Goal: Task Accomplishment & Management: Manage account settings

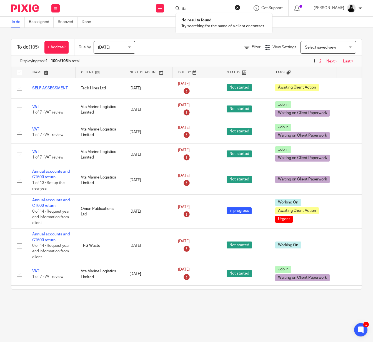
click at [200, 8] on input "tfa" at bounding box center [206, 9] width 50 height 5
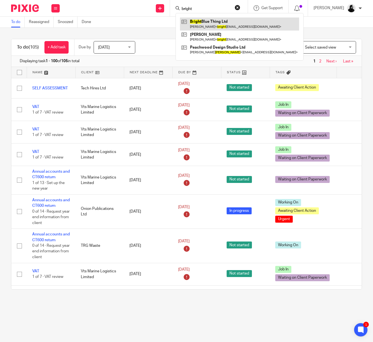
type input "bright"
click at [220, 25] on link at bounding box center [239, 23] width 119 height 13
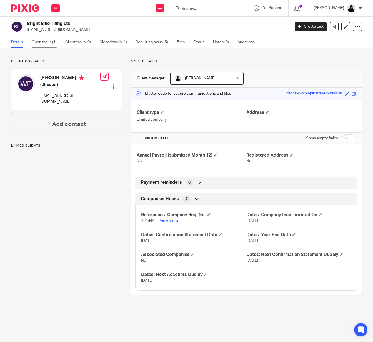
click at [43, 45] on link "Open tasks (1)" at bounding box center [46, 42] width 29 height 11
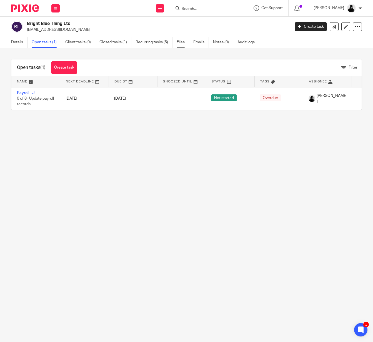
click at [186, 41] on link "Files" at bounding box center [182, 42] width 12 height 11
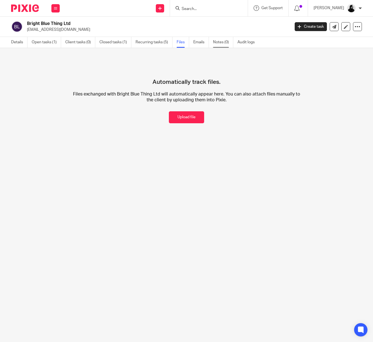
click at [228, 46] on link "Notes (0)" at bounding box center [223, 42] width 20 height 11
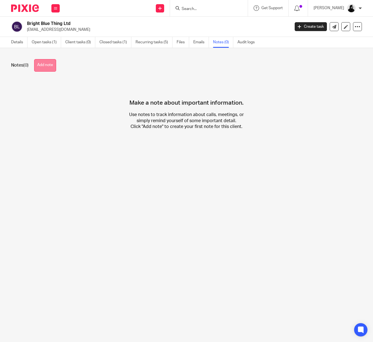
click at [41, 69] on button "Add note" at bounding box center [45, 65] width 22 height 12
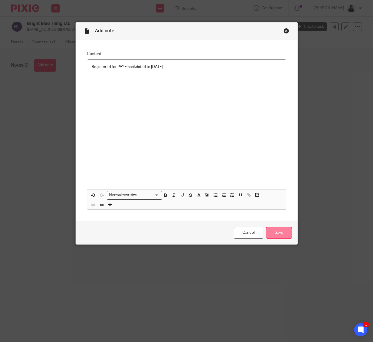
click at [281, 234] on input "Save" at bounding box center [279, 233] width 26 height 12
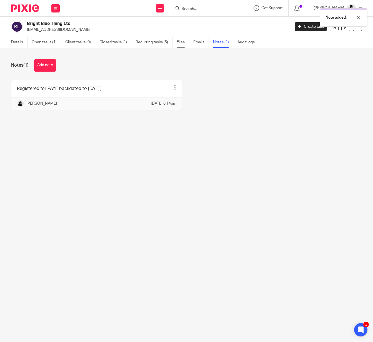
click at [185, 40] on link "Files" at bounding box center [182, 42] width 12 height 11
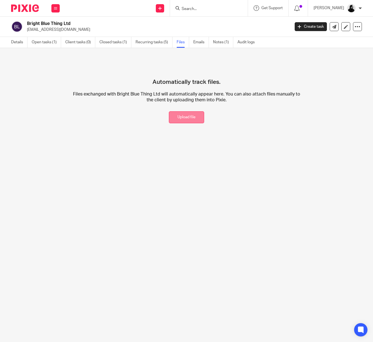
click at [188, 115] on button "Upload file" at bounding box center [186, 117] width 35 height 12
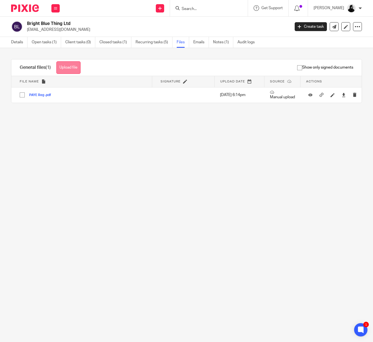
click at [70, 72] on button "Upload file" at bounding box center [68, 67] width 24 height 12
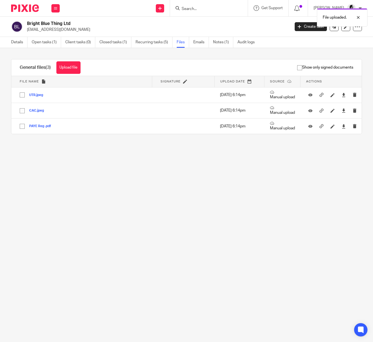
click at [175, 168] on main "Bright Blue Thing Ltd [EMAIL_ADDRESS][DOMAIN_NAME] Create task Update from Comp…" at bounding box center [186, 171] width 373 height 342
click at [191, 9] on input "Search" at bounding box center [206, 9] width 50 height 5
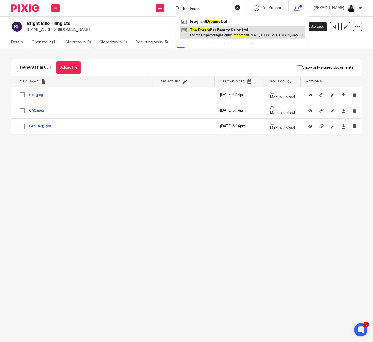
type input "the dream"
click at [199, 37] on link at bounding box center [242, 32] width 125 height 13
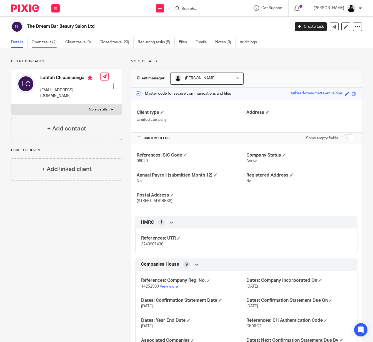
click at [54, 43] on link "Open tasks (2)" at bounding box center [46, 42] width 29 height 11
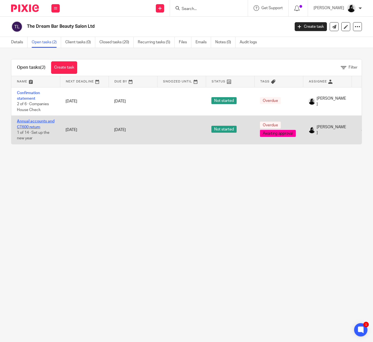
click at [22, 124] on link "Annual accounts and CT600 return" at bounding box center [35, 123] width 37 height 9
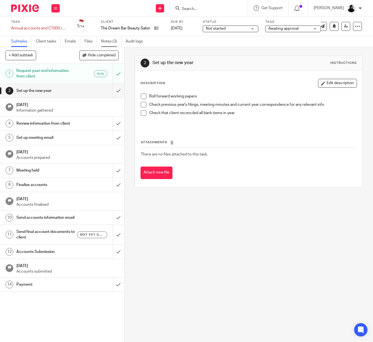
click at [102, 39] on link "Notes (3)" at bounding box center [111, 41] width 20 height 11
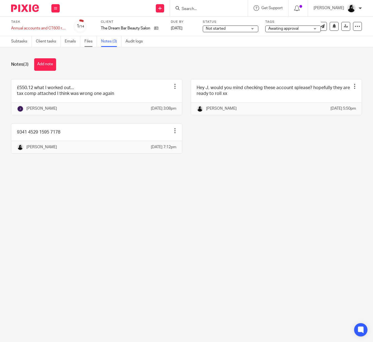
click at [96, 41] on link "Files" at bounding box center [90, 41] width 12 height 11
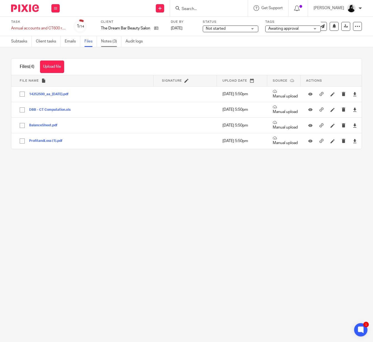
click at [114, 46] on link "Notes (3)" at bounding box center [111, 41] width 20 height 11
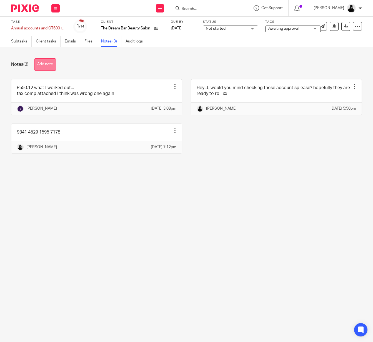
click at [43, 64] on button "Add note" at bounding box center [45, 64] width 22 height 12
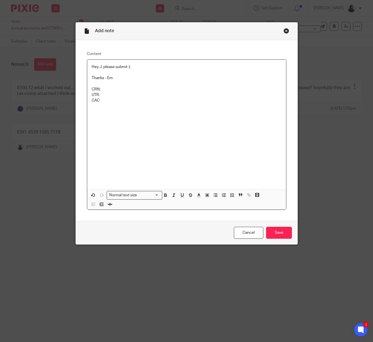
click at [197, 97] on p "UTR:" at bounding box center [187, 95] width 190 height 6
click at [218, 97] on p "UTR: 3240901430" at bounding box center [187, 95] width 190 height 6
click at [204, 103] on p "CAC" at bounding box center [187, 101] width 190 height 6
click at [121, 88] on p "CRN:" at bounding box center [187, 90] width 190 height 6
click at [148, 130] on div "Hey J, please submit :) Thanks - Em CRN:14252500 UTR: 3240901430 CAC: CK9RC2" at bounding box center [186, 125] width 199 height 130
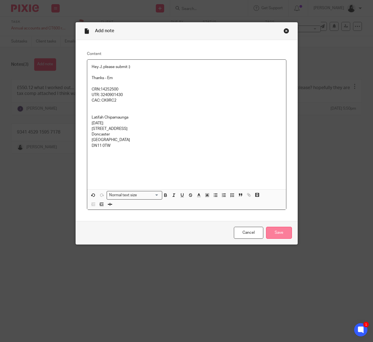
click at [274, 238] on input "Save" at bounding box center [279, 233] width 26 height 12
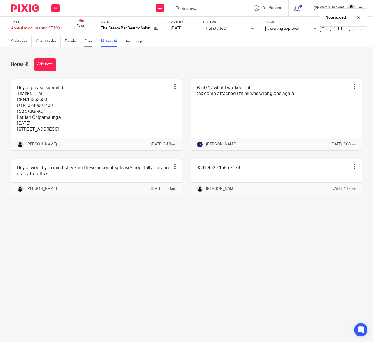
click at [95, 44] on link "Files" at bounding box center [90, 41] width 12 height 11
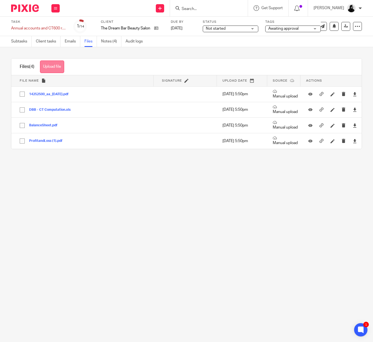
click at [56, 67] on button "Upload file" at bounding box center [52, 66] width 24 height 12
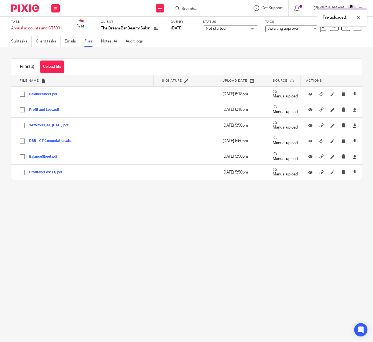
click at [292, 52] on div "Upload file Drag & Drop your files, or click here Files uploading... Files (6) …" at bounding box center [186, 119] width 373 height 144
click at [298, 29] on span "Awaiting approval" at bounding box center [283, 29] width 30 height 4
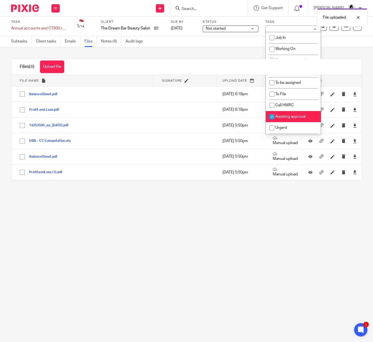
click at [285, 118] on span "Awaiting approval" at bounding box center [290, 117] width 30 height 4
checkbox input "false"
click at [285, 96] on span "To File" at bounding box center [280, 94] width 11 height 4
checkbox input "true"
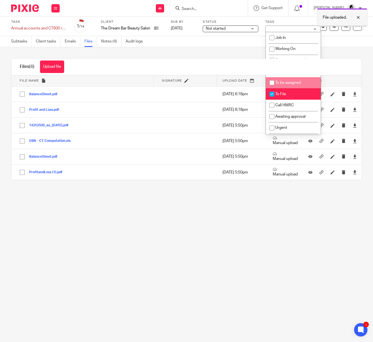
click at [358, 19] on div at bounding box center [353, 17] width 15 height 7
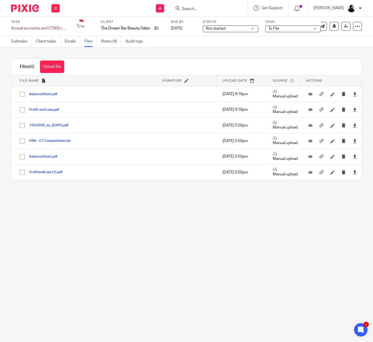
click at [347, 26] on div at bounding box center [367, 26] width 50 height 1
click at [221, 10] on input "Search" at bounding box center [206, 9] width 50 height 5
type input "bespoke"
click at [222, 25] on link at bounding box center [214, 21] width 69 height 8
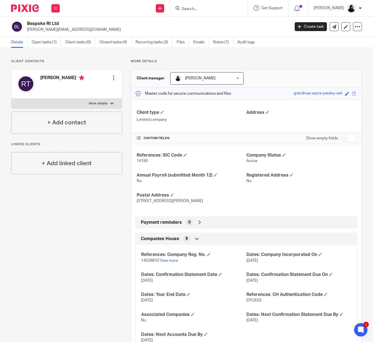
click at [201, 10] on input "Search" at bounding box center [206, 9] width 50 height 5
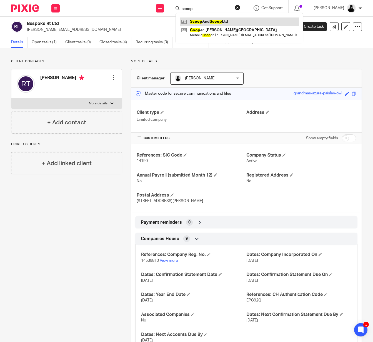
type input "scoop"
click at [201, 22] on link at bounding box center [239, 21] width 119 height 8
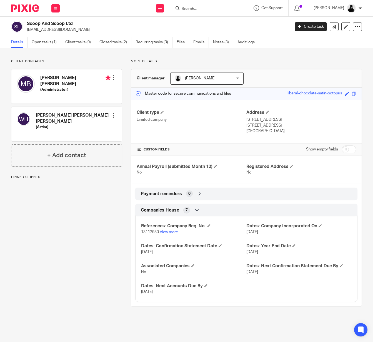
click at [63, 41] on ul "Details Open tasks (1) Client tasks (0) Closed tasks (2) Recurring tasks (3) Fi…" at bounding box center [137, 42] width 252 height 11
click at [47, 41] on link "Open tasks (1)" at bounding box center [46, 42] width 29 height 11
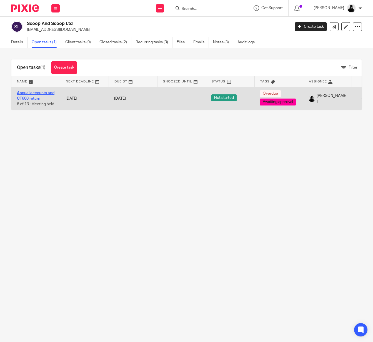
click at [35, 97] on link "Annual accounts and CT600 return" at bounding box center [35, 95] width 37 height 9
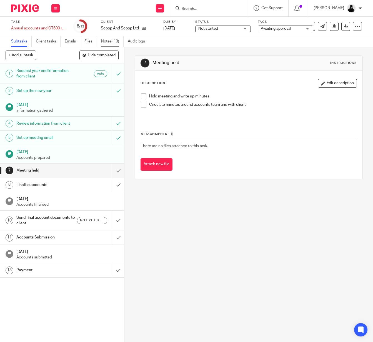
click at [121, 41] on link "Notes (13)" at bounding box center [112, 41] width 22 height 11
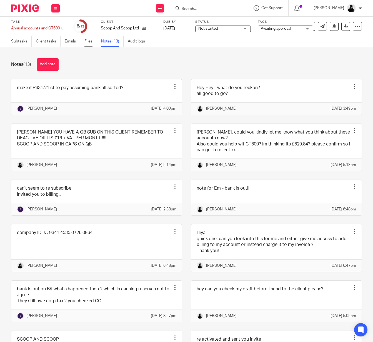
click at [91, 42] on link "Files" at bounding box center [90, 41] width 12 height 11
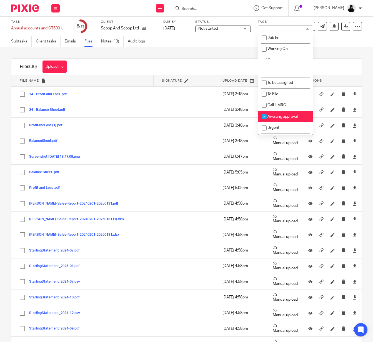
click at [281, 118] on span "Awaiting approval" at bounding box center [282, 117] width 30 height 4
checkbox input "false"
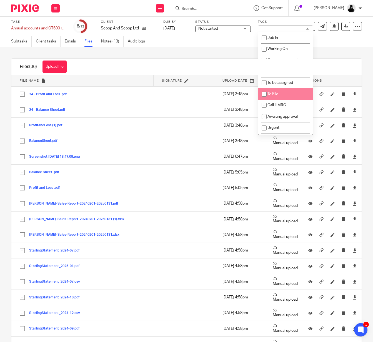
click at [281, 97] on li "To File" at bounding box center [285, 93] width 55 height 11
checkbox input "true"
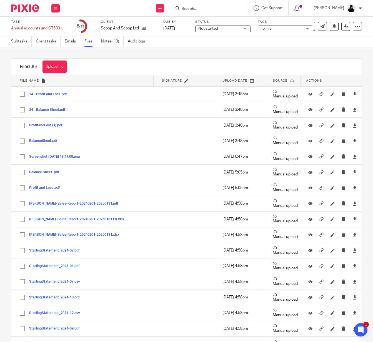
click at [217, 52] on div "Upload file Drag & Drop your files, or click here Files uploading... Files (36)…" at bounding box center [186, 194] width 373 height 295
click at [196, 7] on input "Search" at bounding box center [206, 9] width 50 height 5
type input "bespoke"
click at [198, 18] on link at bounding box center [214, 21] width 69 height 8
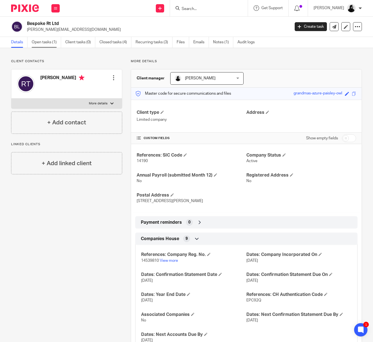
click at [47, 41] on link "Open tasks (1)" at bounding box center [46, 42] width 29 height 11
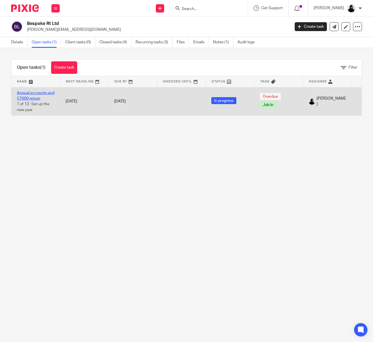
click at [32, 96] on link "Annual accounts and CT600 return" at bounding box center [35, 95] width 37 height 9
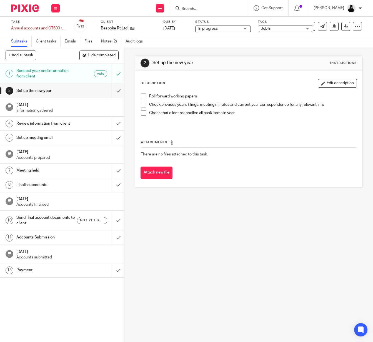
click at [116, 36] on div "Task Annual accounts and CT600 return Save Annual accounts and CT600 return 1 /…" at bounding box center [186, 26] width 373 height 19
click at [114, 42] on link "Notes (2)" at bounding box center [111, 41] width 20 height 11
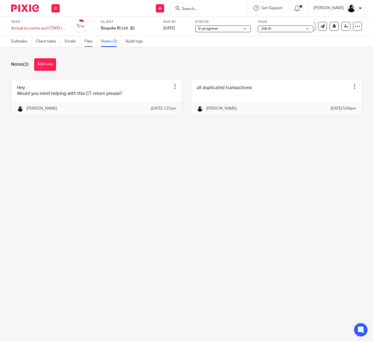
click at [92, 40] on link "Files" at bounding box center [90, 41] width 12 height 11
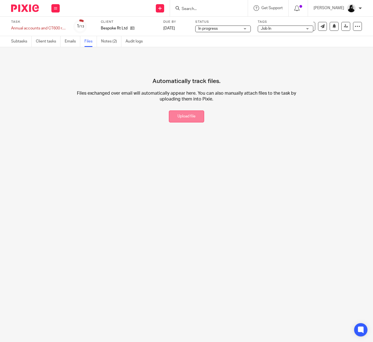
click at [192, 116] on button "Upload file" at bounding box center [186, 116] width 35 height 12
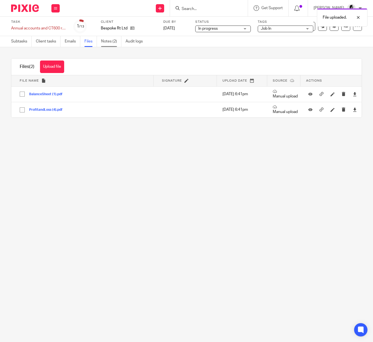
click at [115, 39] on link "Notes (2)" at bounding box center [111, 41] width 20 height 11
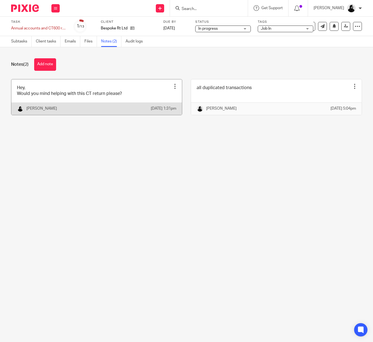
click at [35, 90] on link at bounding box center [96, 97] width 170 height 36
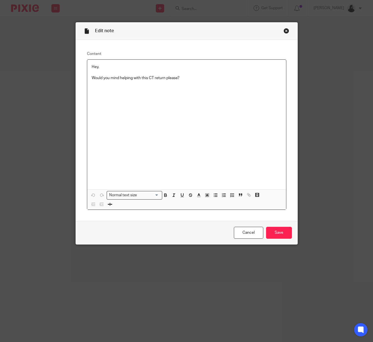
click at [204, 77] on p "Would you mind helping with this CT return please?" at bounding box center [187, 78] width 190 height 6
click at [287, 231] on input "Save" at bounding box center [279, 233] width 26 height 12
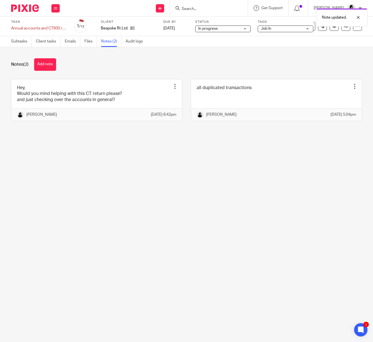
click at [59, 64] on div "Notes (2) Add note" at bounding box center [186, 64] width 350 height 12
click at [54, 64] on button "Add note" at bounding box center [45, 64] width 22 height 12
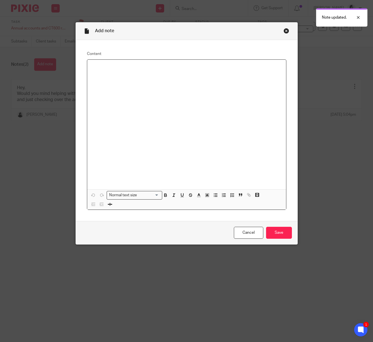
click at [288, 31] on div "Close this dialog window" at bounding box center [286, 31] width 6 height 6
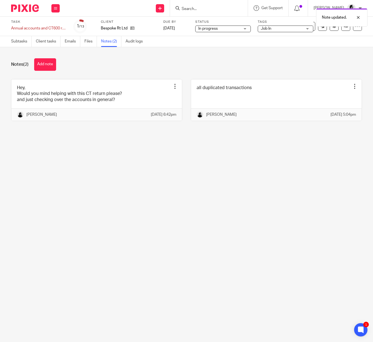
click at [286, 31] on span "Job In" at bounding box center [282, 29] width 42 height 6
click at [185, 88] on div "all duplicated transactions Edit note Delete note Emiley Phillips 9 Sep 2025 5:…" at bounding box center [272, 100] width 180 height 42
click at [87, 41] on link "Files" at bounding box center [90, 41] width 12 height 11
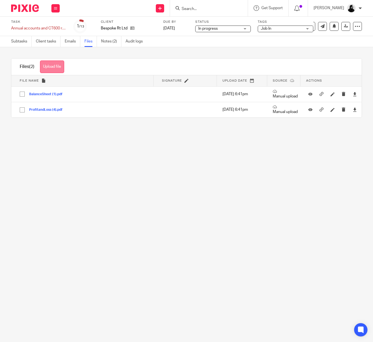
click at [56, 67] on button "Upload file" at bounding box center [52, 66] width 24 height 12
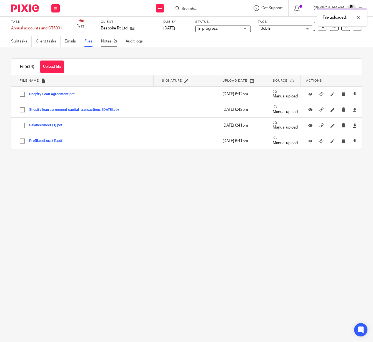
click at [111, 41] on link "Notes (2)" at bounding box center [111, 41] width 20 height 11
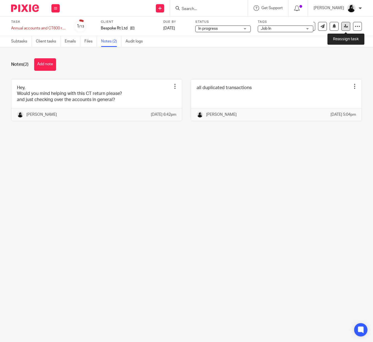
click at [343, 28] on link at bounding box center [345, 26] width 9 height 9
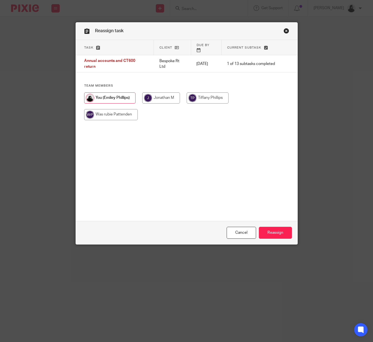
click at [156, 92] on input "radio" at bounding box center [161, 97] width 38 height 11
radio input "true"
click at [271, 236] on input "Reassign" at bounding box center [275, 233] width 33 height 12
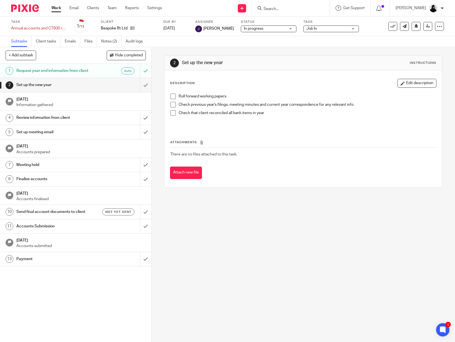
click at [304, 11] on input "Search" at bounding box center [288, 9] width 50 height 5
type input "coriel"
click at [306, 24] on link at bounding box center [309, 23] width 94 height 13
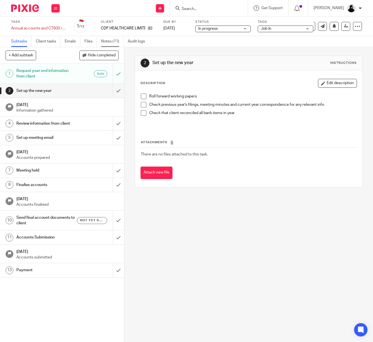
click at [104, 41] on link "Notes (11)" at bounding box center [112, 41] width 22 height 11
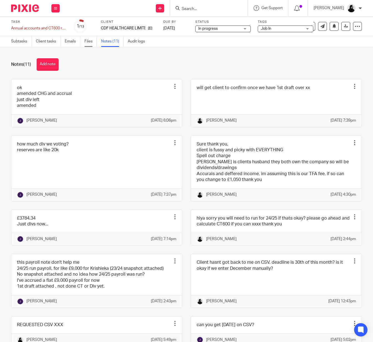
click at [88, 42] on link "Files" at bounding box center [90, 41] width 12 height 11
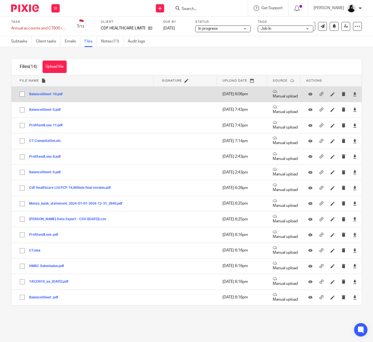
click at [23, 96] on input "checkbox" at bounding box center [22, 94] width 11 height 11
checkbox input "true"
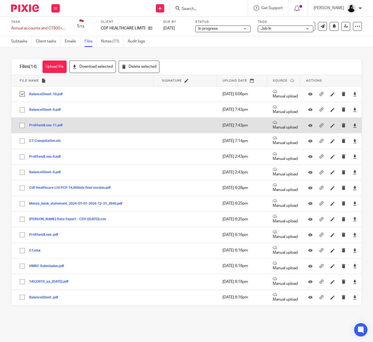
click at [40, 126] on button "ProfitandLoss-11.pdf" at bounding box center [48, 125] width 38 height 4
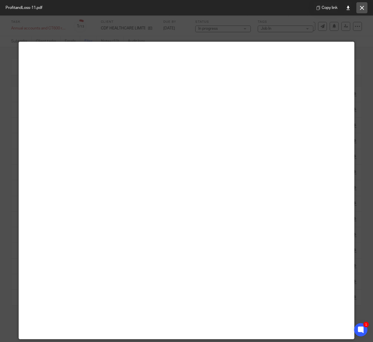
click at [360, 8] on icon at bounding box center [362, 8] width 4 height 4
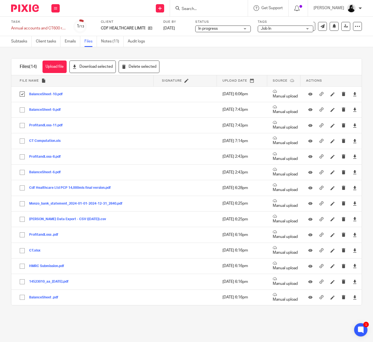
click at [221, 10] on input "Search" at bounding box center [206, 9] width 50 height 5
type input "bespoke"
click at [220, 17] on link at bounding box center [214, 21] width 69 height 8
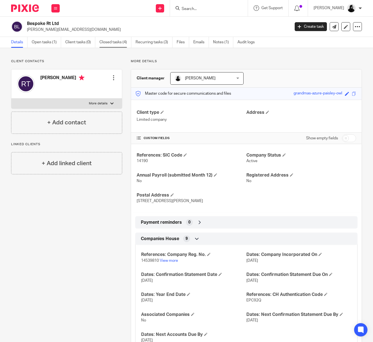
click at [115, 42] on link "Closed tasks (4)" at bounding box center [115, 42] width 32 height 11
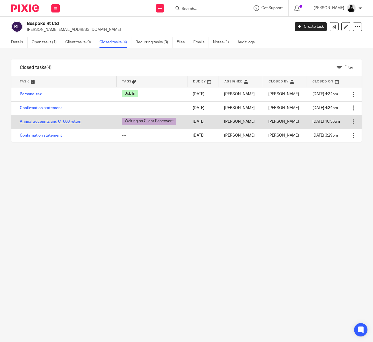
click at [64, 122] on link "Annual accounts and CT600 return" at bounding box center [51, 122] width 62 height 4
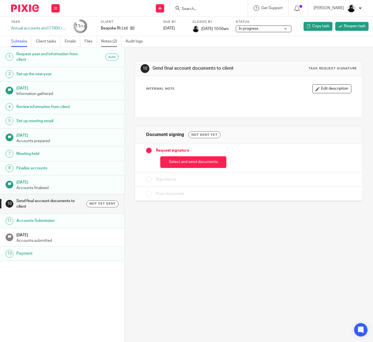
click at [105, 44] on link "Notes (2)" at bounding box center [111, 41] width 20 height 11
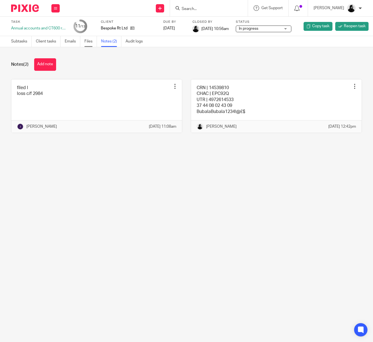
click at [92, 44] on link "Files" at bounding box center [90, 41] width 12 height 11
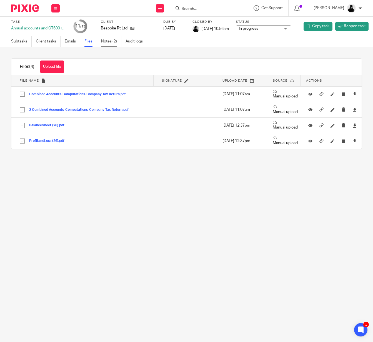
click at [113, 44] on link "Notes (2)" at bounding box center [111, 41] width 20 height 11
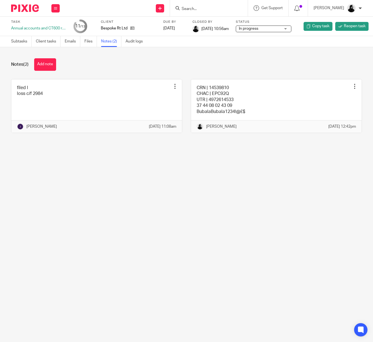
click at [110, 101] on link at bounding box center [96, 105] width 170 height 53
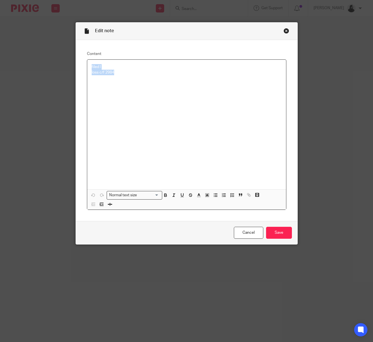
drag, startPoint x: 139, startPoint y: 79, endPoint x: 28, endPoint y: 50, distance: 114.2
click at [28, 50] on div "Edit note Content filed l loss c/f 2984 Normal text size Loading... Remove Edit…" at bounding box center [186, 171] width 373 height 342
copy div "filed l loss c/f 2984"
click at [278, 231] on input "Save" at bounding box center [279, 233] width 26 height 12
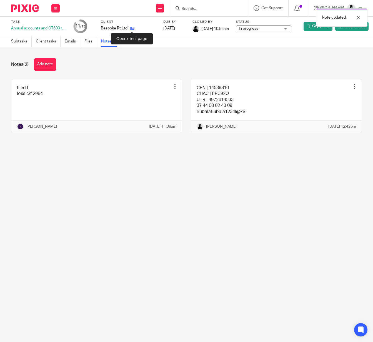
click at [134, 29] on icon at bounding box center [132, 28] width 4 height 4
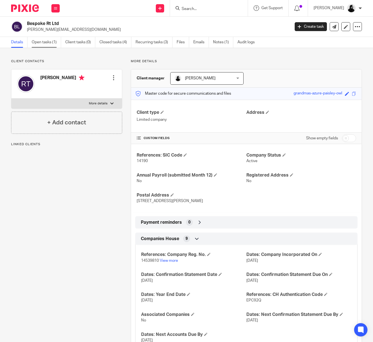
click at [46, 46] on link "Open tasks (1)" at bounding box center [46, 42] width 29 height 11
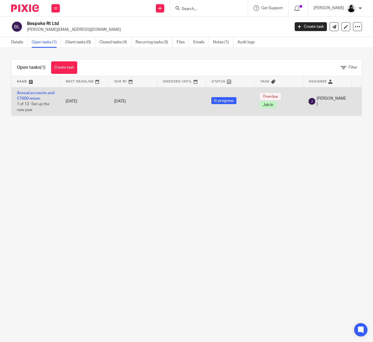
click at [41, 96] on td "Annual accounts and CT600 return 1 of 13 · Set up the new year" at bounding box center [35, 101] width 49 height 28
click at [41, 94] on link "Annual accounts and CT600 return" at bounding box center [35, 95] width 37 height 9
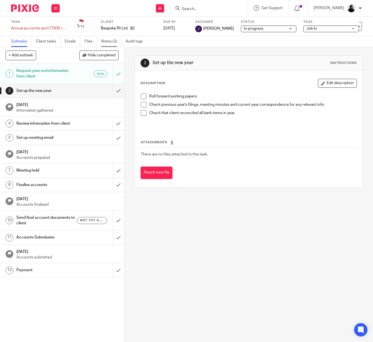
click at [109, 42] on link "Notes (2)" at bounding box center [111, 41] width 20 height 11
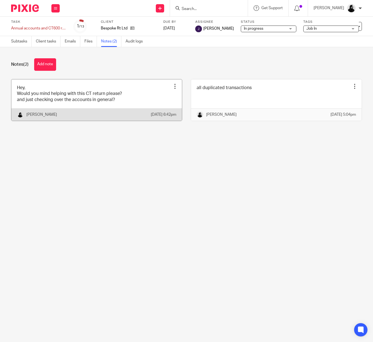
click at [72, 116] on div "[PERSON_NAME] [DATE] 6:42pm" at bounding box center [96, 114] width 170 height 12
click at [130, 107] on link at bounding box center [96, 99] width 170 height 41
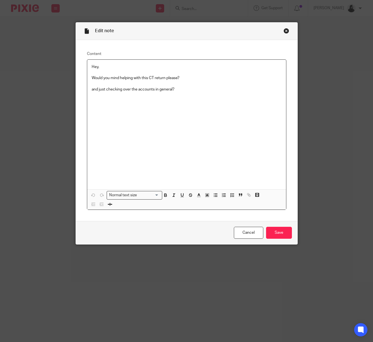
click at [225, 101] on div "Hey, Would you mind helping with this CT return please? and just checking over …" at bounding box center [186, 125] width 199 height 130
click at [284, 234] on input "Save" at bounding box center [279, 233] width 26 height 12
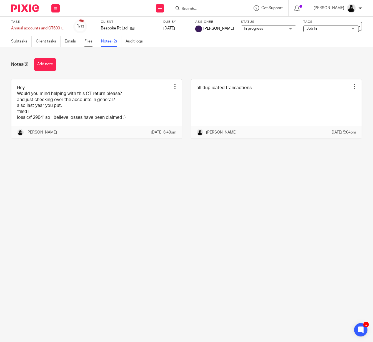
click at [85, 43] on link "Files" at bounding box center [90, 41] width 12 height 11
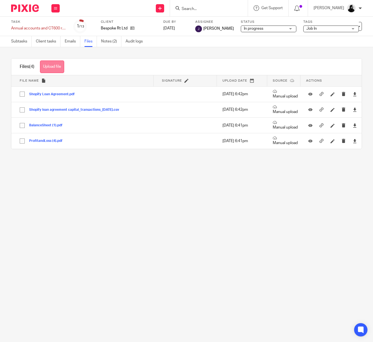
click at [54, 70] on button "Upload file" at bounding box center [52, 66] width 24 height 12
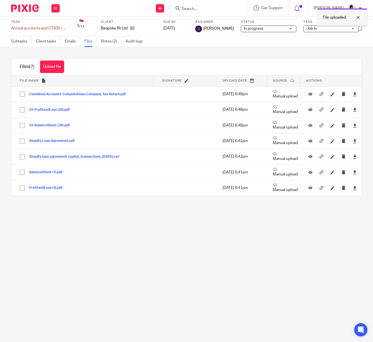
click at [361, 18] on div at bounding box center [353, 17] width 15 height 7
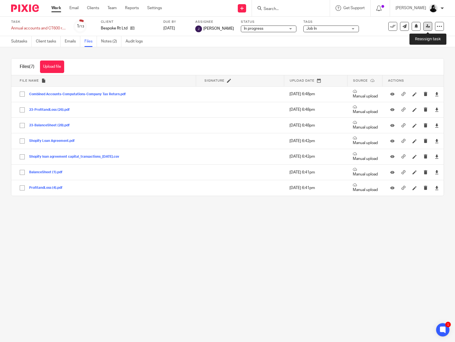
click at [372, 28] on link at bounding box center [427, 26] width 9 height 9
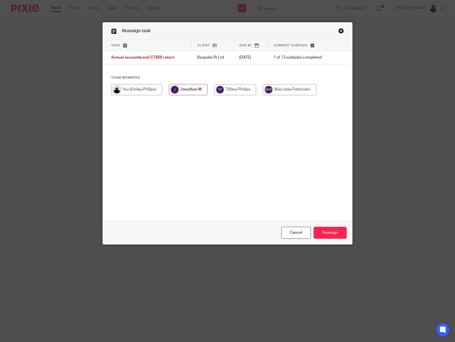
click at [182, 92] on input "radio" at bounding box center [188, 89] width 39 height 11
click at [328, 237] on input "Reassign" at bounding box center [329, 233] width 33 height 12
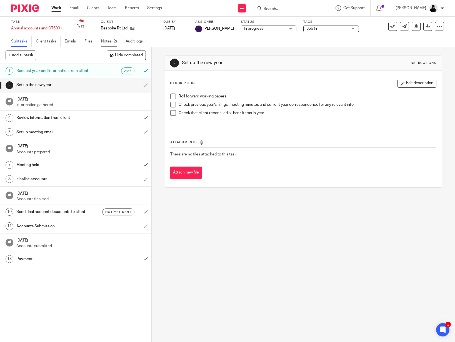
click at [108, 40] on link "Notes (2)" at bounding box center [111, 41] width 20 height 11
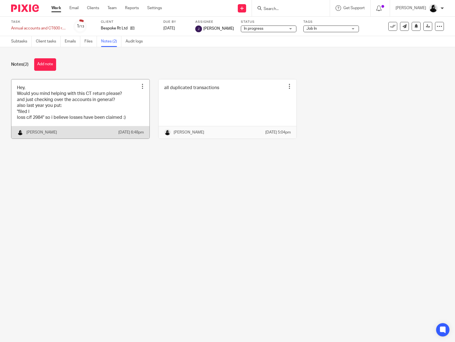
click at [83, 110] on link at bounding box center [80, 108] width 138 height 59
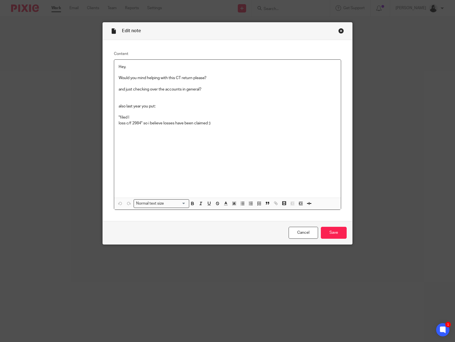
click at [204, 88] on p "and just checking over the accounts in general?" at bounding box center [227, 90] width 218 height 6
click at [181, 79] on p "Would you mind helping with this CT return please?" at bounding box center [227, 78] width 218 height 6
click at [189, 79] on p "Would you mind helping with this CT return please?" at bounding box center [227, 78] width 218 height 6
click at [213, 79] on p "Would you mind helping with this CT tax comp please?" at bounding box center [227, 78] width 218 height 6
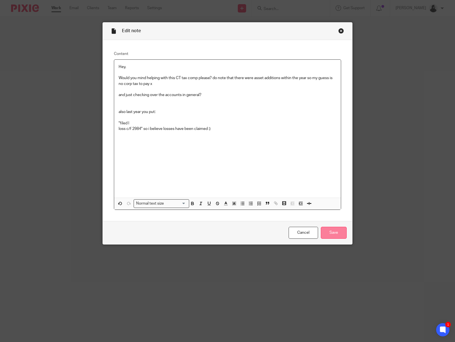
click at [336, 228] on input "Save" at bounding box center [334, 233] width 26 height 12
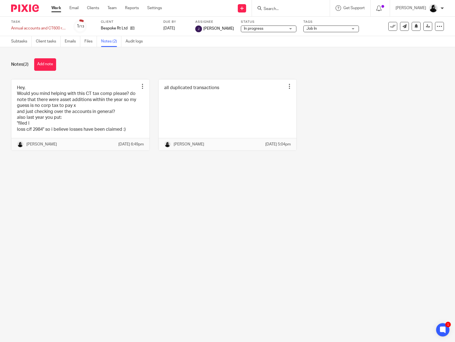
click at [293, 9] on input "Search" at bounding box center [288, 9] width 50 height 5
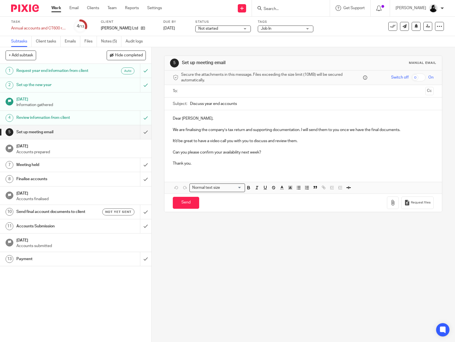
click at [99, 41] on ul "Subtasks Client tasks Emails Files Notes (5) Audit logs" at bounding box center [81, 41] width 140 height 11
click at [113, 42] on link "Notes (5)" at bounding box center [111, 41] width 20 height 11
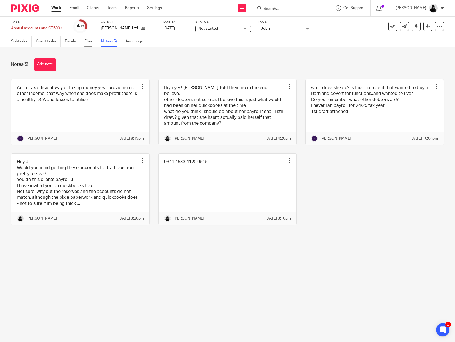
click at [92, 44] on link "Files" at bounding box center [90, 41] width 12 height 11
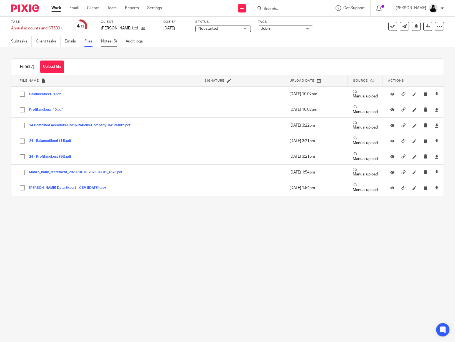
click at [105, 43] on link "Notes (5)" at bounding box center [111, 41] width 20 height 11
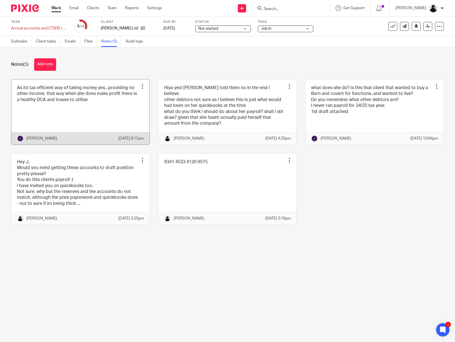
click at [85, 127] on link at bounding box center [80, 111] width 138 height 65
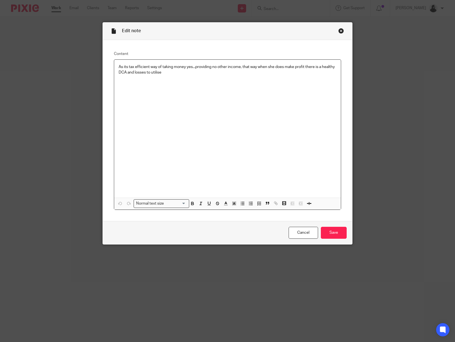
click at [333, 239] on div "Cancel Save" at bounding box center [227, 232] width 249 height 23
click at [350, 238] on div "Cancel Save" at bounding box center [227, 232] width 249 height 23
click at [343, 234] on input "Save" at bounding box center [334, 233] width 26 height 12
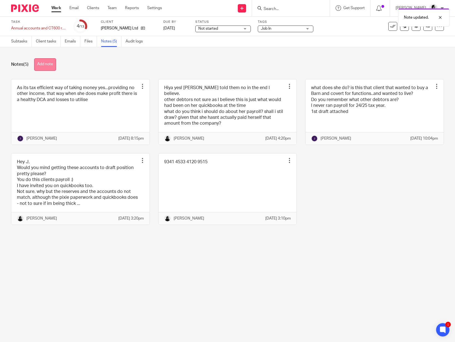
click at [46, 64] on button "Add note" at bounding box center [45, 64] width 22 height 12
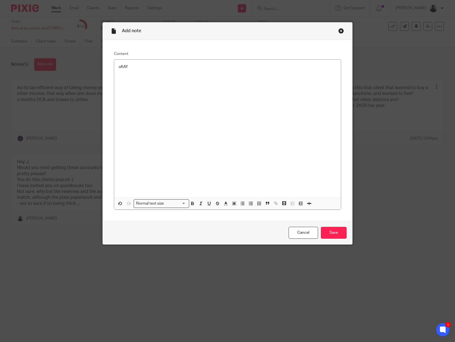
click at [341, 31] on div "Close this dialog window" at bounding box center [341, 31] width 6 height 6
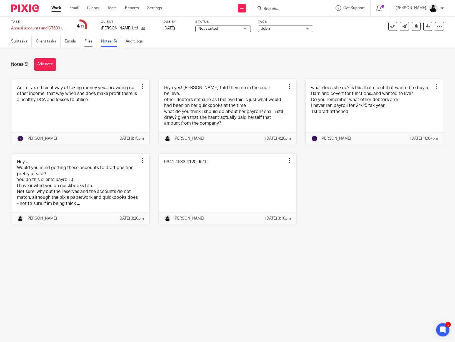
click at [92, 41] on link "Files" at bounding box center [90, 41] width 12 height 11
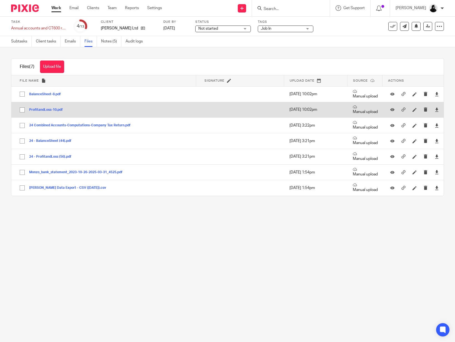
click at [52, 110] on button "ProfitandLoss-10.pdf" at bounding box center [48, 110] width 38 height 4
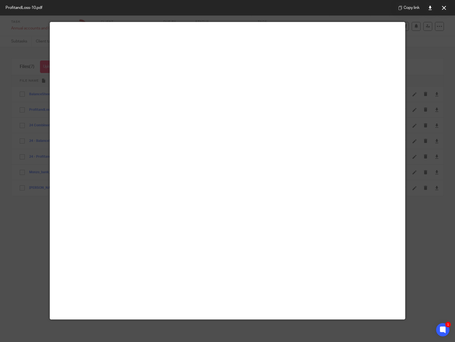
scroll to position [18, 0]
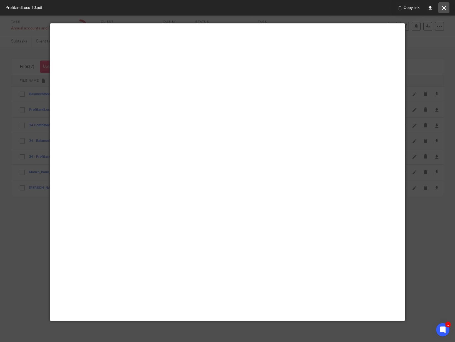
click at [446, 9] on button at bounding box center [443, 7] width 11 height 11
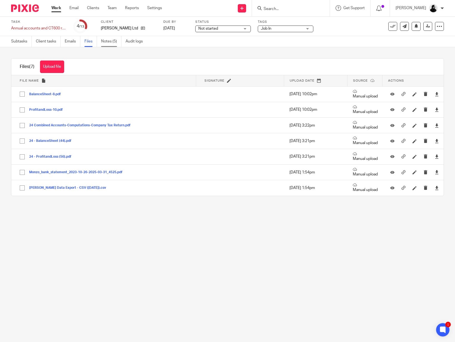
click at [115, 41] on link "Notes (5)" at bounding box center [111, 41] width 20 height 11
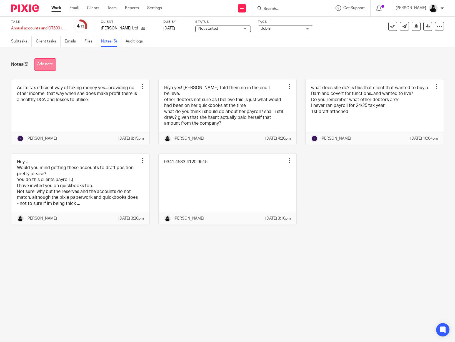
click at [50, 64] on button "Add note" at bounding box center [45, 64] width 22 height 12
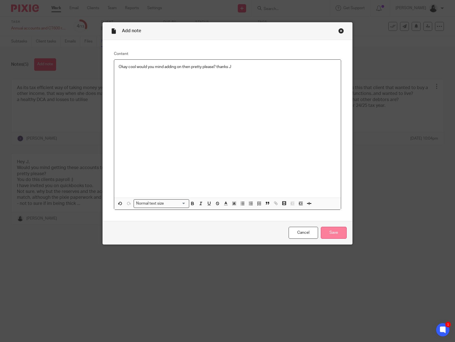
click at [337, 234] on input "Save" at bounding box center [334, 233] width 26 height 12
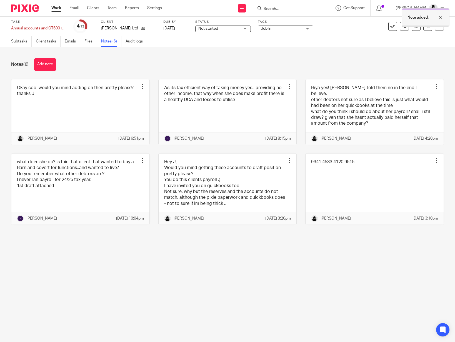
drag, startPoint x: 0, startPoint y: 0, endPoint x: 430, endPoint y: 24, distance: 431.1
click at [430, 24] on div "Note added." at bounding box center [425, 17] width 48 height 18
click at [429, 31] on div "Task Annual accounts and CT600 return Save Annual accounts and CT600 return 4 /…" at bounding box center [227, 26] width 432 height 13
click at [428, 26] on icon at bounding box center [427, 26] width 4 height 4
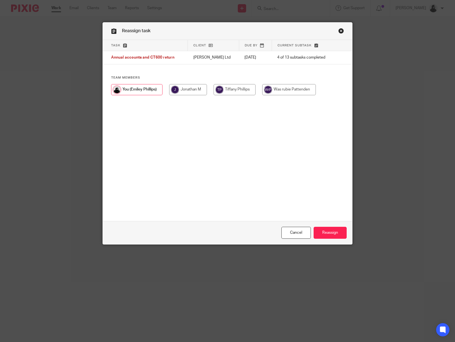
click at [191, 89] on input "radio" at bounding box center [188, 89] width 38 height 11
radio input "true"
click at [333, 228] on input "Reassign" at bounding box center [329, 233] width 33 height 12
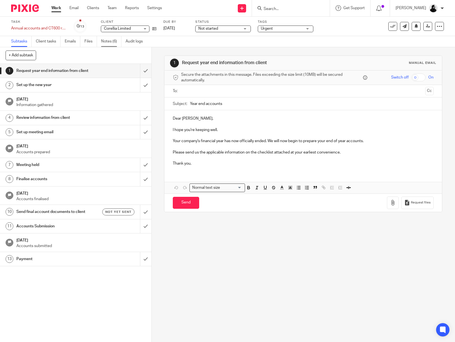
click at [107, 42] on link "Notes (6)" at bounding box center [111, 41] width 20 height 11
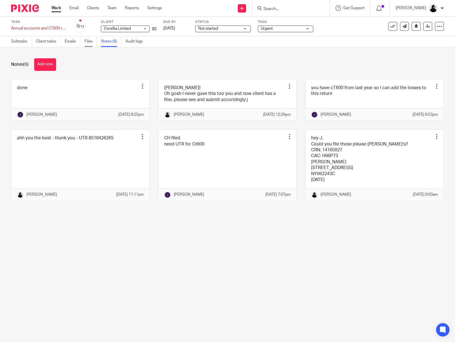
click at [88, 41] on link "Files" at bounding box center [90, 41] width 12 height 11
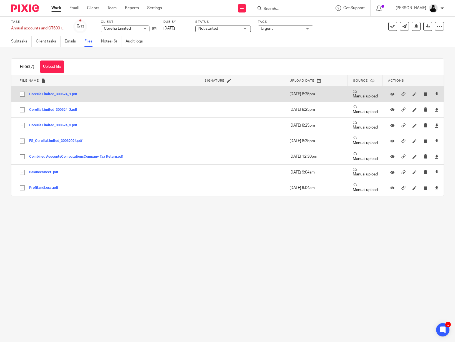
click at [57, 95] on button "Corellia Limited_300624_1.pdf" at bounding box center [55, 94] width 52 height 4
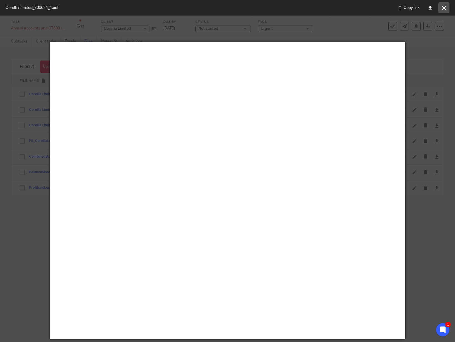
click at [441, 5] on button at bounding box center [443, 7] width 11 height 11
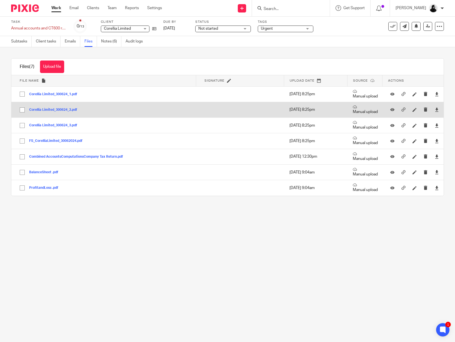
click at [62, 111] on button "Corellia Limited_300624_2.pdf" at bounding box center [55, 110] width 52 height 4
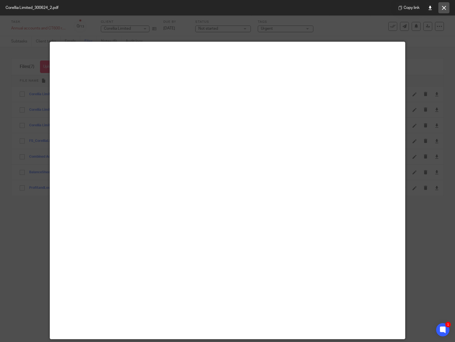
click at [444, 11] on button at bounding box center [443, 7] width 11 height 11
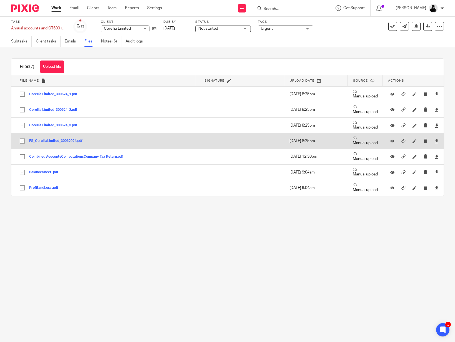
click at [24, 141] on input "checkbox" at bounding box center [22, 141] width 11 height 11
checkbox input "true"
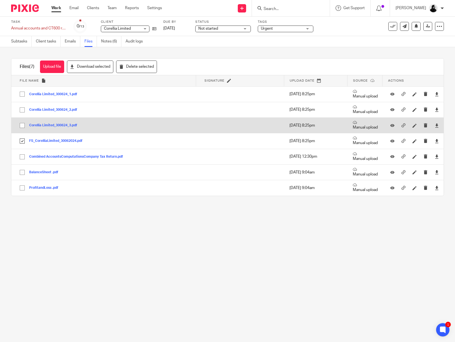
click at [24, 124] on input "checkbox" at bounding box center [22, 125] width 11 height 11
checkbox input "true"
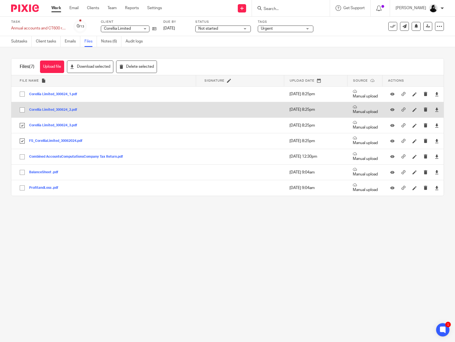
click at [22, 112] on input "checkbox" at bounding box center [22, 110] width 11 height 11
checkbox input "true"
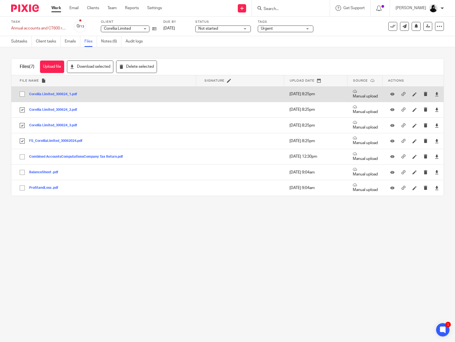
click at [22, 95] on input "checkbox" at bounding box center [22, 94] width 11 height 11
checkbox input "true"
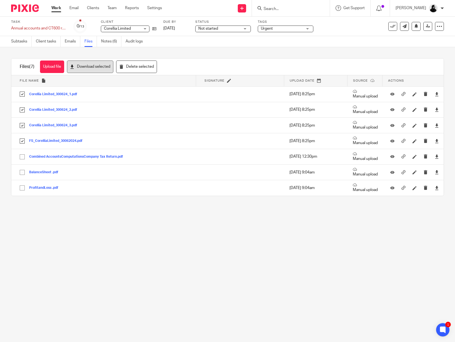
click at [78, 68] on button "Download selected" at bounding box center [90, 66] width 46 height 12
click at [107, 42] on link "Notes (6)" at bounding box center [111, 41] width 20 height 11
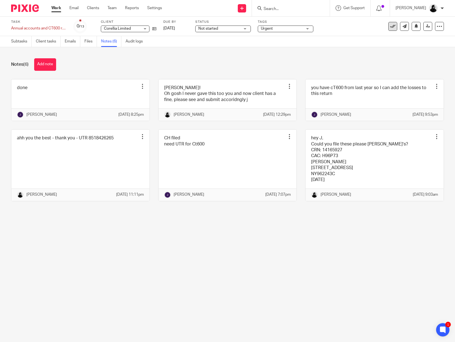
click at [392, 26] on icon at bounding box center [393, 27] width 6 height 6
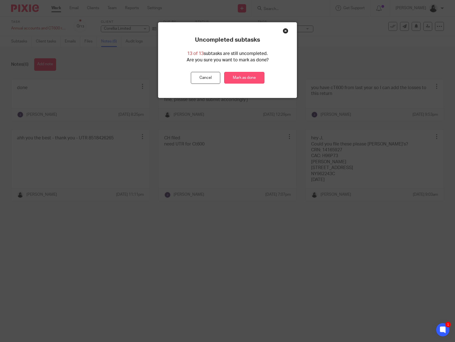
click at [259, 76] on link "Mark as done" at bounding box center [244, 78] width 40 height 12
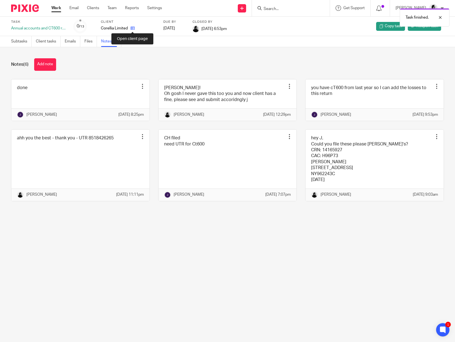
click at [133, 29] on icon at bounding box center [132, 28] width 4 height 4
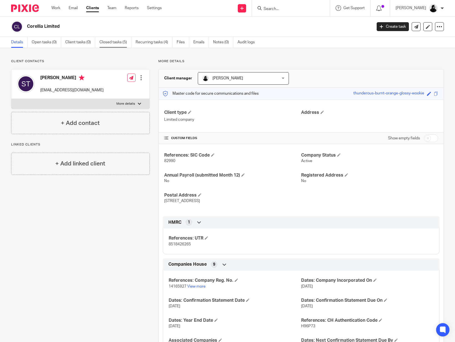
click at [111, 43] on link "Closed tasks (5)" at bounding box center [115, 42] width 32 height 11
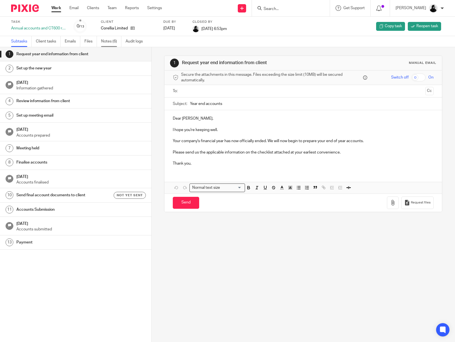
click at [113, 44] on link "Notes (6)" at bounding box center [111, 41] width 20 height 11
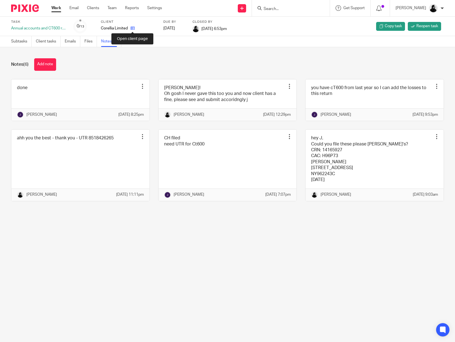
click at [133, 27] on icon at bounding box center [132, 28] width 4 height 4
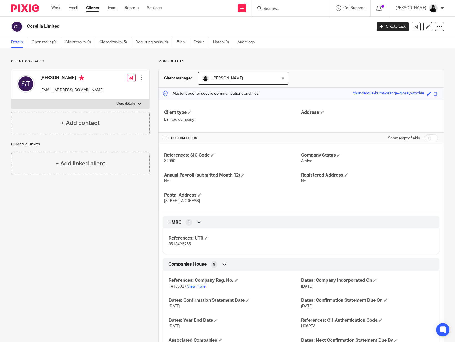
click at [96, 45] on ul "Details Open tasks (0) Client tasks (0) Closed tasks (5) Recurring tasks (4) Fi…" at bounding box center [137, 42] width 252 height 11
click at [117, 45] on link "Closed tasks (5)" at bounding box center [115, 42] width 32 height 11
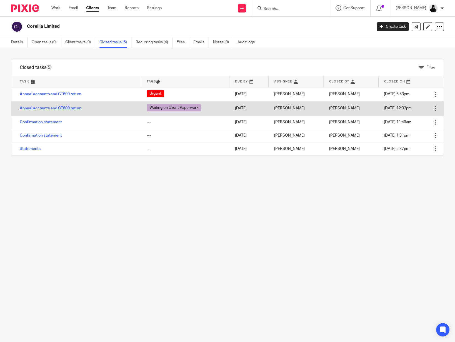
click at [62, 106] on link "Annual accounts and CT600 return" at bounding box center [51, 108] width 62 height 4
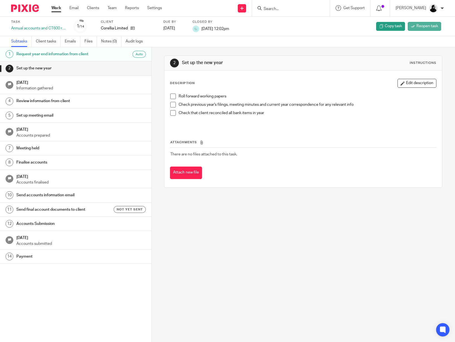
click at [426, 28] on span "Reopen task" at bounding box center [427, 26] width 22 height 6
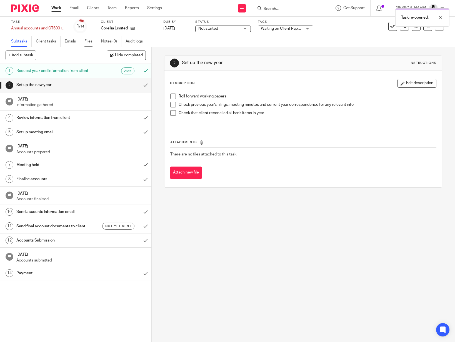
click at [90, 43] on link "Files" at bounding box center [90, 41] width 12 height 11
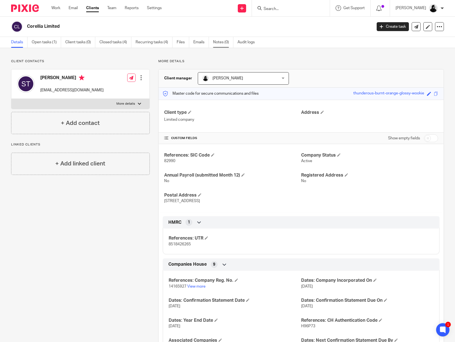
click at [217, 44] on link "Notes (0)" at bounding box center [223, 42] width 20 height 11
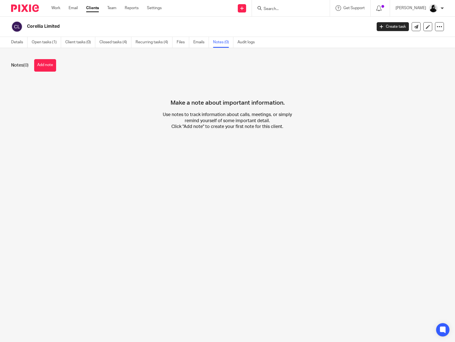
click at [54, 72] on div "Notes (0) Add note Make a note about important information. Use notes to track …" at bounding box center [227, 98] width 455 height 101
click at [51, 69] on button "Add note" at bounding box center [45, 65] width 22 height 12
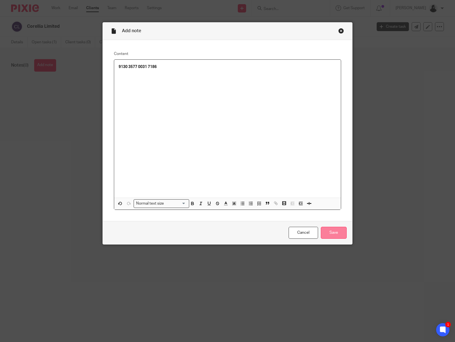
click at [341, 236] on input "Save" at bounding box center [334, 233] width 26 height 12
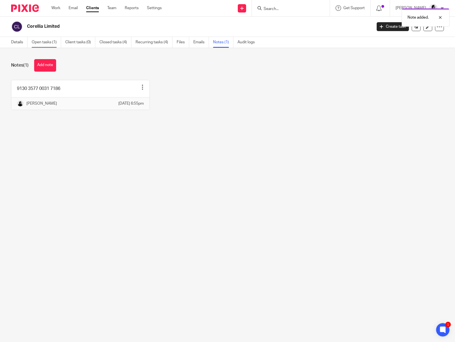
click at [52, 42] on link "Open tasks (1)" at bounding box center [46, 42] width 29 height 11
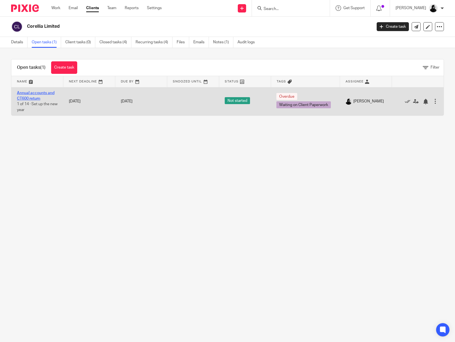
click at [38, 93] on link "Annual accounts and CT600 return" at bounding box center [35, 95] width 37 height 9
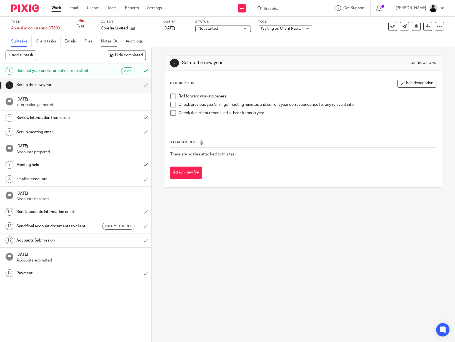
click at [115, 40] on link "Notes (0)" at bounding box center [111, 41] width 20 height 11
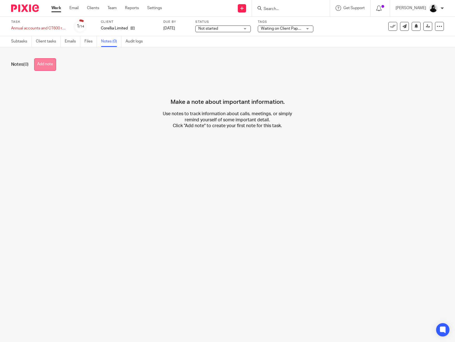
click at [45, 60] on button "Add note" at bounding box center [45, 64] width 22 height 12
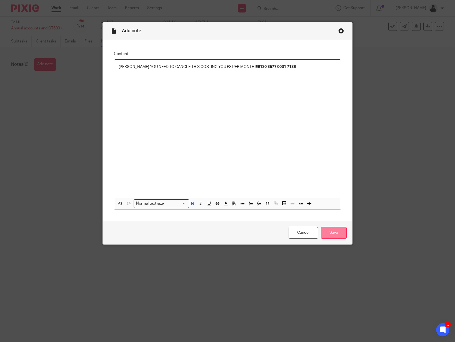
click at [342, 231] on input "Save" at bounding box center [334, 233] width 26 height 12
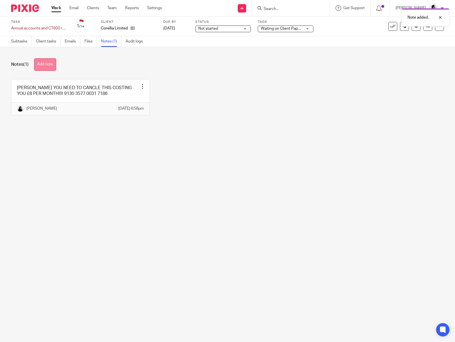
click at [50, 63] on button "Add note" at bounding box center [45, 64] width 22 height 12
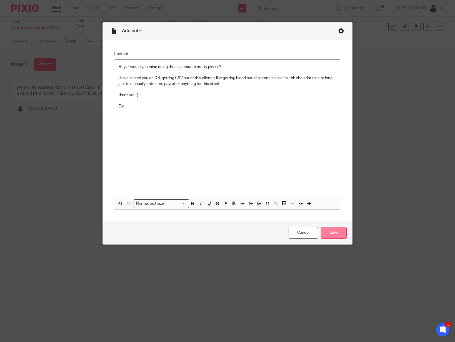
click at [345, 236] on input "Save" at bounding box center [334, 233] width 26 height 12
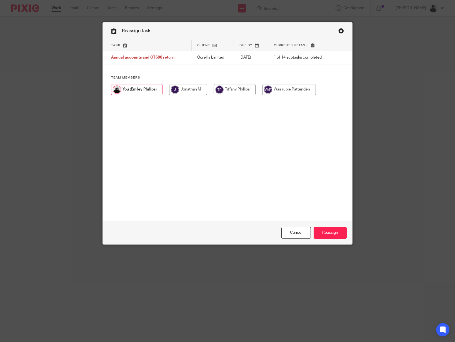
click at [206, 90] on input "radio" at bounding box center [188, 89] width 38 height 11
radio input "true"
click at [341, 233] on input "Reassign" at bounding box center [329, 233] width 33 height 12
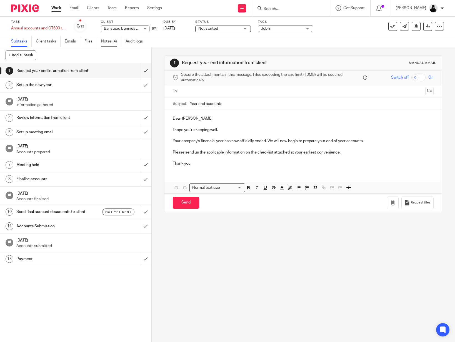
click at [106, 41] on link "Notes (4)" at bounding box center [111, 41] width 20 height 11
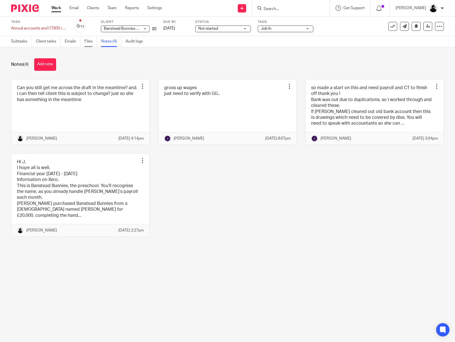
click at [90, 43] on link "Files" at bounding box center [90, 41] width 12 height 11
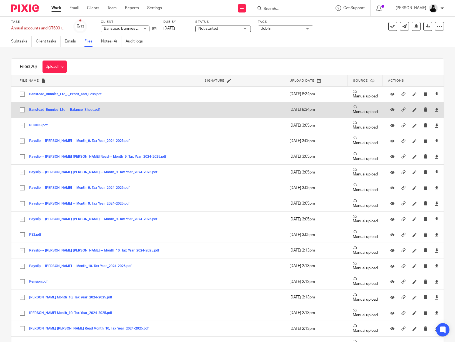
click at [51, 107] on td "Banstead_Bunnies_Ltd_-_Balance_Sheet.pdf Banstead_Bunnies_Ltd_-_Balance_Sheet S…" at bounding box center [103, 110] width 185 height 16
click at [50, 109] on button "Banstead_Bunnies_Ltd_-_Balance_Sheet.pdf" at bounding box center [66, 110] width 75 height 4
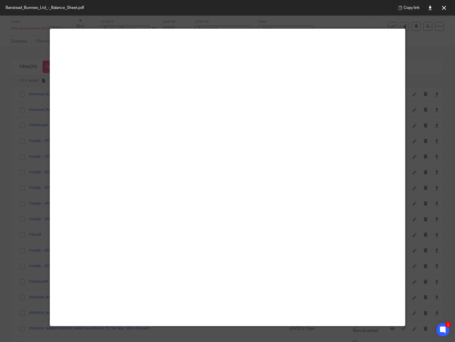
scroll to position [25, 0]
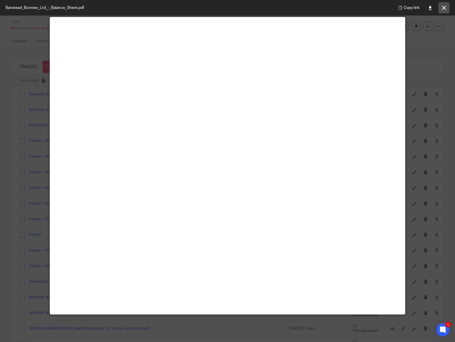
click at [441, 11] on button at bounding box center [443, 7] width 11 height 11
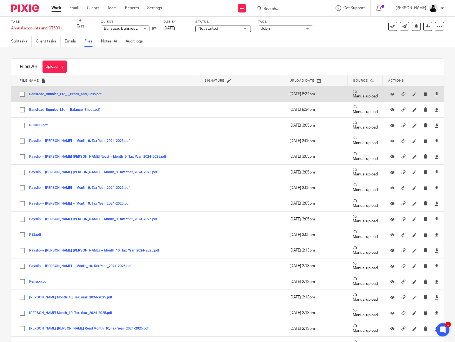
click at [65, 94] on button "Banstead_Bunnies_Ltd_-_Profit_and_Loss.pdf" at bounding box center [67, 94] width 77 height 4
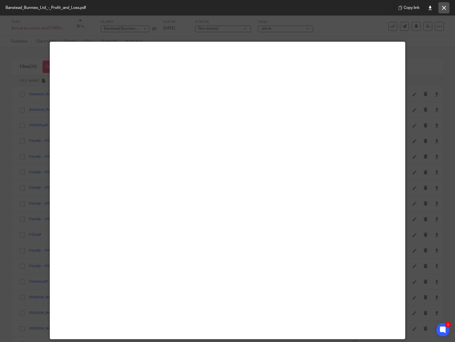
click at [443, 6] on icon at bounding box center [444, 8] width 4 height 4
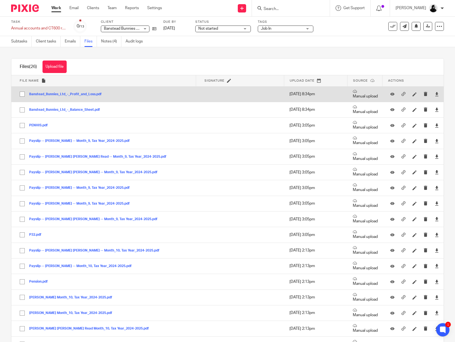
click at [84, 91] on td "Banstead_Bunnies_Ltd_-_Profit_and_Loss.pdf Banstead_Bunnies_Ltd_-_Profit_and_Lo…" at bounding box center [103, 94] width 185 height 16
click at [84, 92] on div "Banstead_Bunnies_Ltd_-_Profit_and_Loss.pdf" at bounding box center [67, 94] width 77 height 6
click at [84, 93] on button "Banstead_Bunnies_Ltd_-_Profit_and_Loss.pdf" at bounding box center [67, 94] width 77 height 4
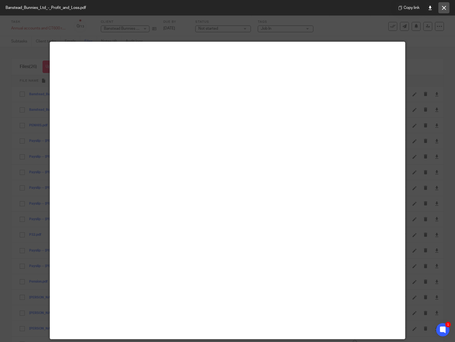
click at [441, 10] on button at bounding box center [443, 7] width 11 height 11
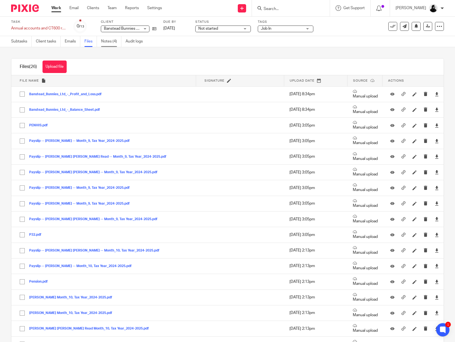
click at [114, 41] on link "Notes (4)" at bounding box center [111, 41] width 20 height 11
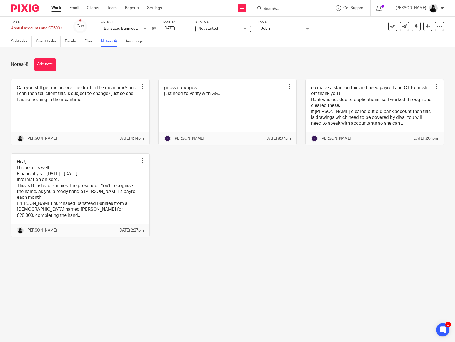
click at [282, 26] on span "Job In" at bounding box center [282, 29] width 42 height 6
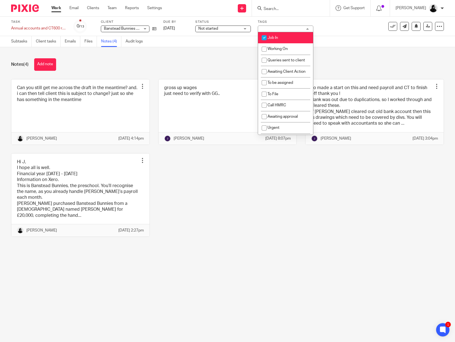
click at [283, 41] on li "Job In" at bounding box center [285, 37] width 55 height 11
checkbox input "false"
click at [290, 44] on li "Working On" at bounding box center [285, 48] width 55 height 11
checkbox input "true"
click at [169, 49] on div "Notes (4) Add note Can you still get me across the draft in the meantime? and. …" at bounding box center [227, 151] width 455 height 209
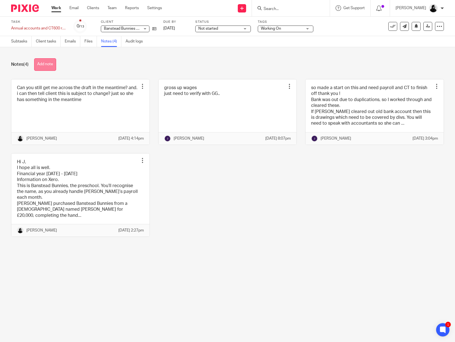
click at [42, 65] on button "Add note" at bounding box center [45, 64] width 22 height 12
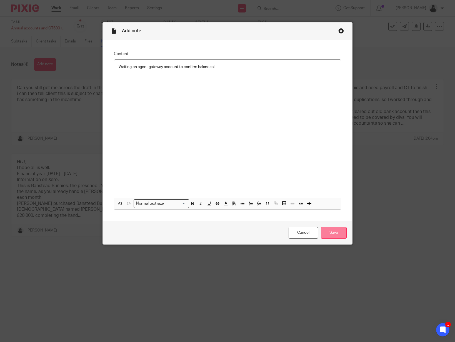
click at [327, 230] on input "Save" at bounding box center [334, 233] width 26 height 12
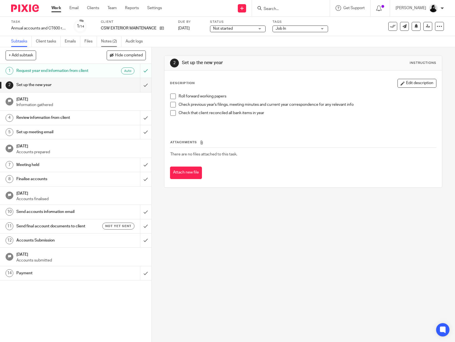
click at [113, 42] on link "Notes (2)" at bounding box center [111, 41] width 20 height 11
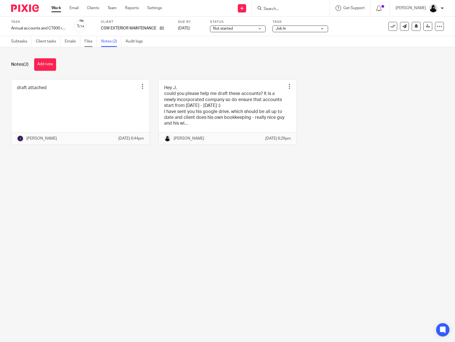
click at [88, 43] on link "Files" at bounding box center [90, 41] width 12 height 11
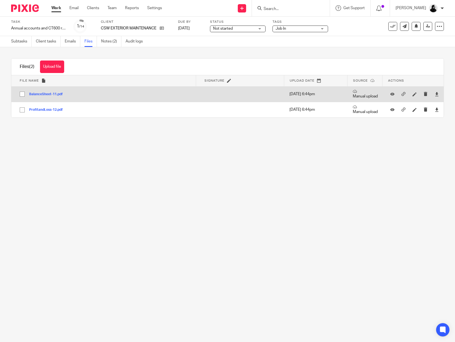
click at [37, 96] on div "BalanceSheet-11.pdf" at bounding box center [48, 94] width 38 height 6
click at [48, 94] on button "BalanceSheet-11.pdf" at bounding box center [48, 94] width 38 height 4
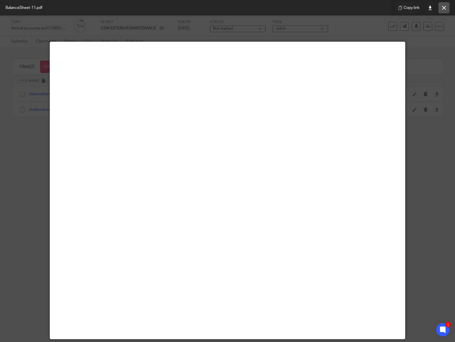
click at [445, 11] on button at bounding box center [443, 7] width 11 height 11
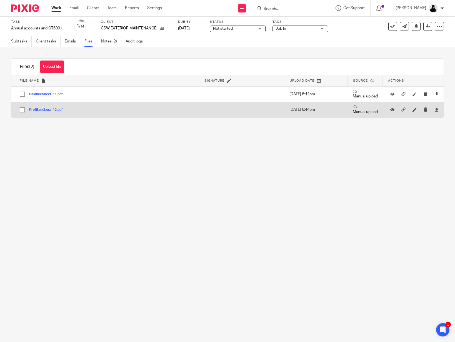
click at [37, 108] on button "ProfitandLoss-12.pdf" at bounding box center [48, 110] width 38 height 4
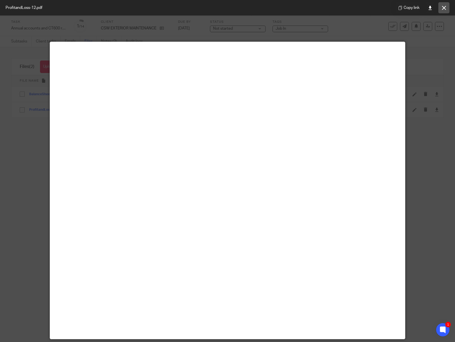
click at [442, 9] on icon at bounding box center [444, 8] width 4 height 4
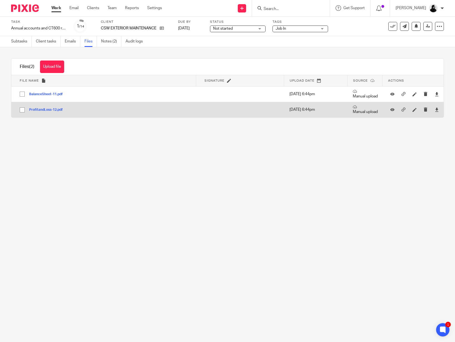
click at [49, 109] on button "ProfitandLoss-12.pdf" at bounding box center [48, 110] width 38 height 4
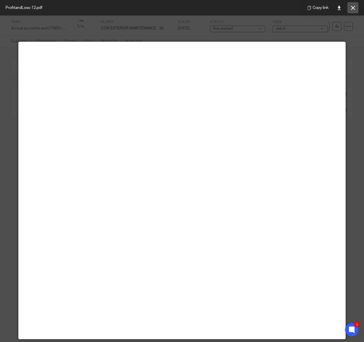
click at [354, 9] on icon at bounding box center [353, 8] width 4 height 4
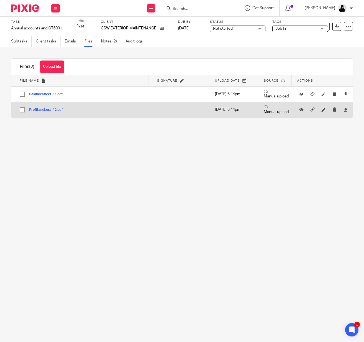
click at [51, 107] on div "ProfitandLoss-12.pdf" at bounding box center [48, 110] width 38 height 6
click at [51, 109] on button "ProfitandLoss-12.pdf" at bounding box center [48, 110] width 38 height 4
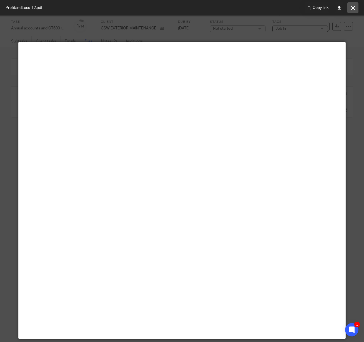
click at [349, 8] on button at bounding box center [352, 7] width 11 height 11
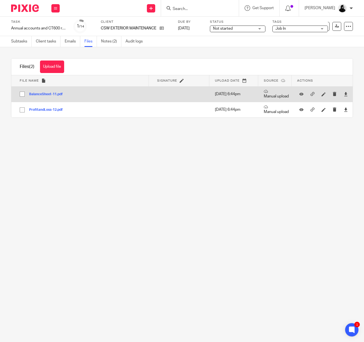
click at [44, 97] on div "BalanceSheet-11.pdf" at bounding box center [48, 94] width 38 height 6
click at [44, 95] on button "BalanceSheet-11.pdf" at bounding box center [48, 94] width 38 height 4
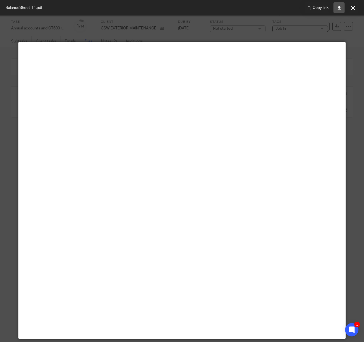
click at [342, 11] on link at bounding box center [338, 7] width 11 height 11
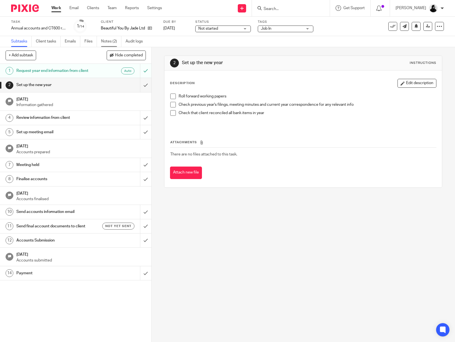
click at [106, 42] on link "Notes (2)" at bounding box center [111, 41] width 20 height 11
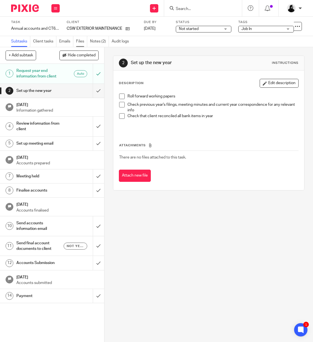
click at [79, 44] on link "Files" at bounding box center [81, 41] width 11 height 11
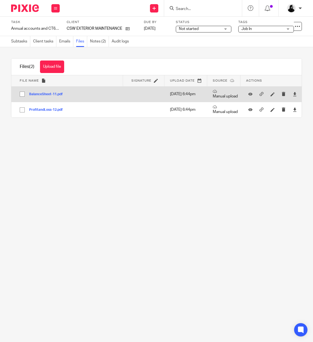
click at [19, 95] on input "checkbox" at bounding box center [22, 94] width 11 height 11
checkbox input "true"
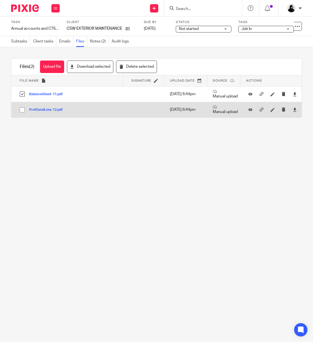
click at [20, 110] on input "checkbox" at bounding box center [22, 110] width 11 height 11
checkbox input "true"
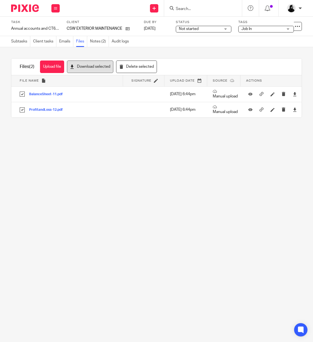
click at [77, 69] on button "Download selected" at bounding box center [90, 66] width 46 height 12
click at [244, 27] on span "Job In" at bounding box center [246, 29] width 11 height 4
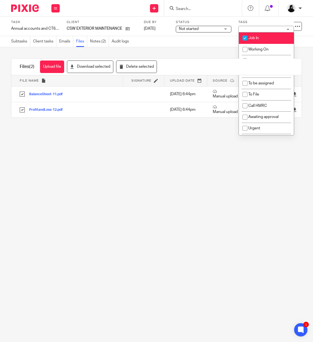
click at [246, 35] on input "checkbox" at bounding box center [244, 38] width 11 height 11
checkbox input "false"
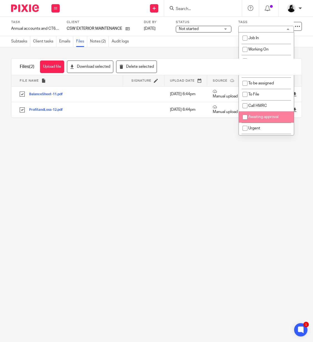
click at [256, 118] on span "Awaiting approval" at bounding box center [263, 117] width 30 height 4
checkbox input "true"
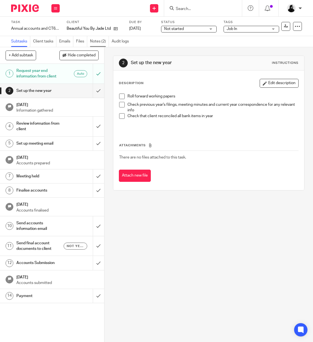
click at [96, 44] on link "Notes (2)" at bounding box center [99, 41] width 19 height 11
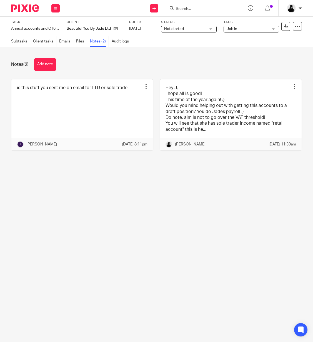
click at [83, 42] on link "Files" at bounding box center [81, 41] width 11 height 11
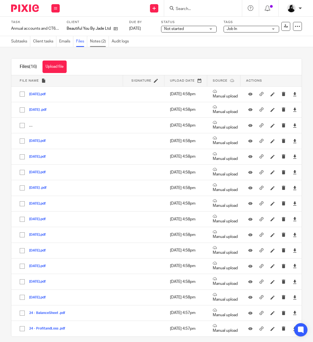
click at [100, 46] on link "Notes (2)" at bounding box center [99, 41] width 19 height 11
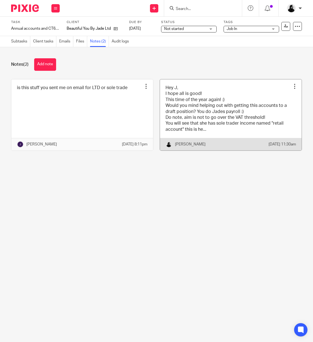
click at [226, 100] on link at bounding box center [231, 114] width 142 height 71
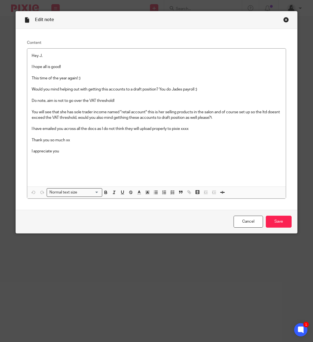
click at [288, 19] on div "Close this dialog window" at bounding box center [286, 20] width 6 height 6
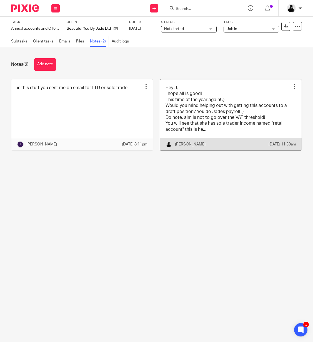
click at [211, 113] on link at bounding box center [231, 114] width 142 height 71
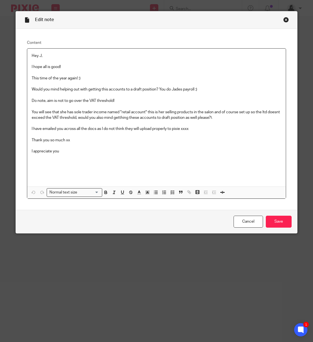
click at [138, 118] on p "You will see that she has sole trader income named "retail account" this is her…" at bounding box center [156, 114] width 249 height 11
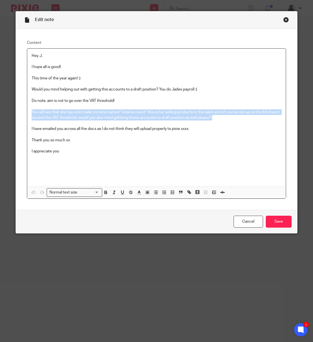
drag, startPoint x: 241, startPoint y: 118, endPoint x: 11, endPoint y: 113, distance: 230.4
click at [11, 113] on div "Edit note Content Hey J, I hope all is good! This time of the year again! :) Wo…" at bounding box center [156, 171] width 313 height 342
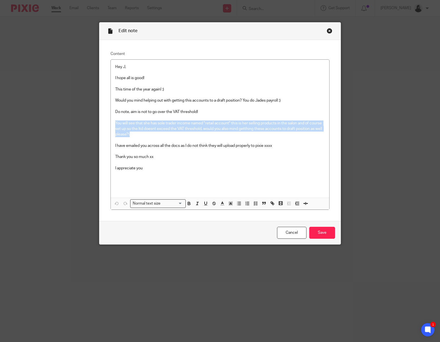
click at [312, 31] on div "Close this dialog window" at bounding box center [330, 31] width 6 height 6
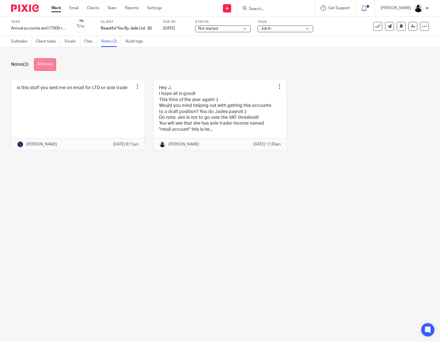
click at [53, 64] on button "Add note" at bounding box center [45, 64] width 22 height 12
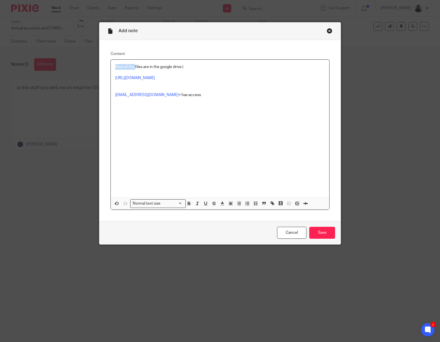
drag, startPoint x: 135, startPoint y: 69, endPoint x: 51, endPoint y: 61, distance: 84.5
click at [51, 61] on div "Add note Content Rest of the files are in the google drive | [URL][DOMAIN_NAME]…" at bounding box center [220, 171] width 440 height 342
click at [321, 231] on input "Save" at bounding box center [322, 233] width 26 height 12
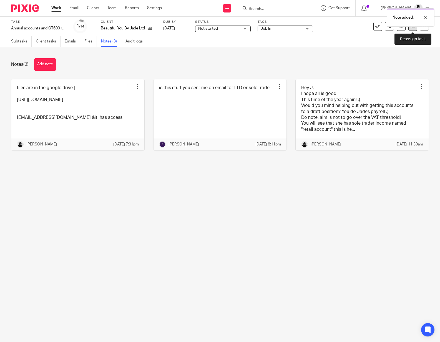
click at [411, 27] on icon at bounding box center [413, 26] width 4 height 4
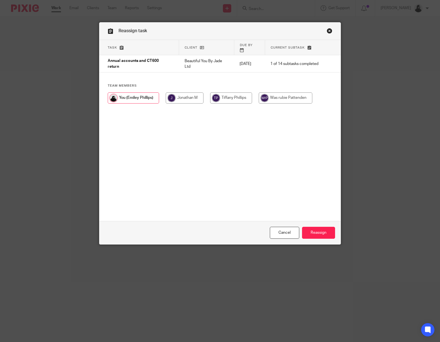
click at [184, 96] on input "radio" at bounding box center [185, 97] width 38 height 11
radio input "true"
click at [314, 233] on input "Reassign" at bounding box center [318, 233] width 33 height 12
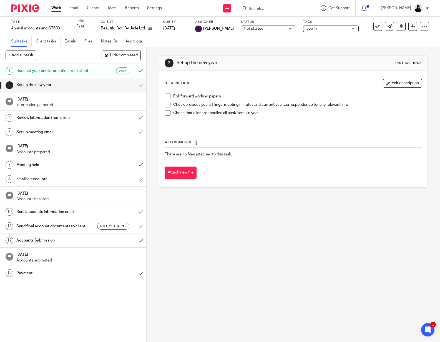
click at [266, 10] on input "Search" at bounding box center [273, 9] width 50 height 5
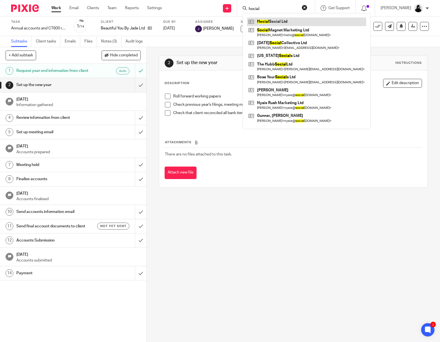
type input "hocial"
click at [266, 19] on link at bounding box center [306, 21] width 119 height 8
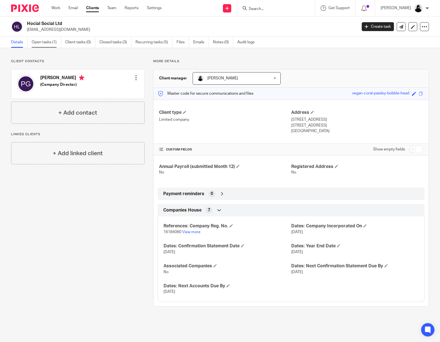
click at [52, 42] on link "Open tasks (1)" at bounding box center [46, 42] width 29 height 11
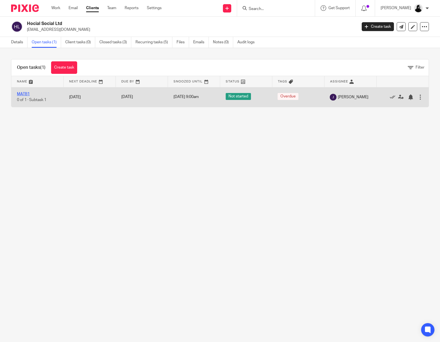
click at [24, 94] on link "MATB1" at bounding box center [23, 94] width 13 height 4
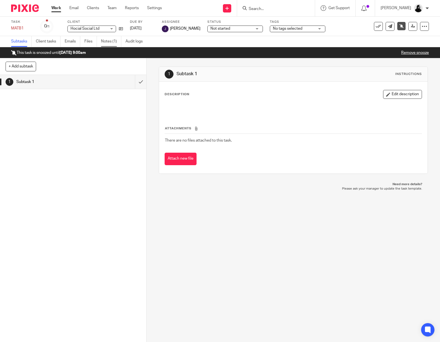
click at [115, 40] on link "Notes (1)" at bounding box center [111, 41] width 20 height 11
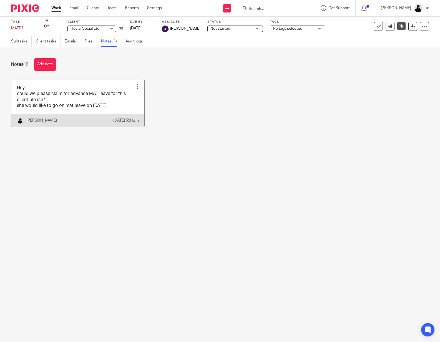
click at [59, 109] on link at bounding box center [77, 102] width 133 height 47
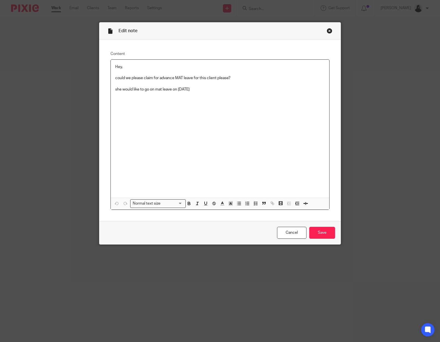
drag, startPoint x: 230, startPoint y: 102, endPoint x: 67, endPoint y: 29, distance: 178.6
click at [67, 29] on div "Edit note Content Hey, could we please claim for advance MAT leave for this cli…" at bounding box center [220, 171] width 440 height 342
copy div "Hey, could we please claim for advance MAT leave for this client please? she wo…"
click at [327, 229] on input "Save" at bounding box center [322, 233] width 26 height 12
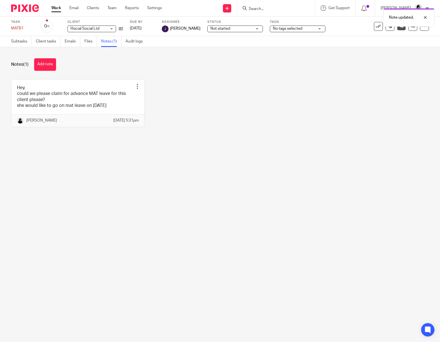
click at [229, 127] on div "Hey, could we please claim for advance MAT leave for this client please? she wo…" at bounding box center [215, 107] width 426 height 56
click at [89, 47] on link "Files" at bounding box center [90, 41] width 12 height 11
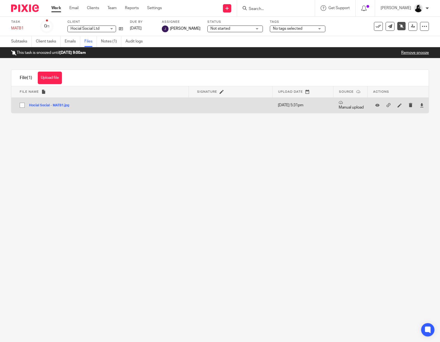
click at [23, 106] on input "checkbox" at bounding box center [22, 105] width 11 height 11
checkbox input "true"
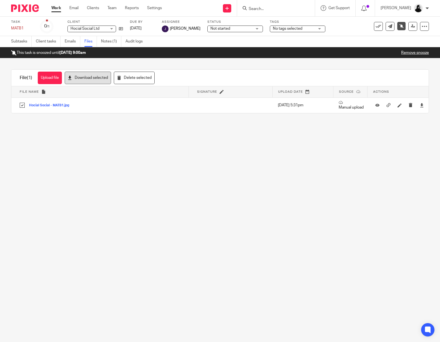
click at [82, 82] on button "Download selected" at bounding box center [88, 78] width 46 height 12
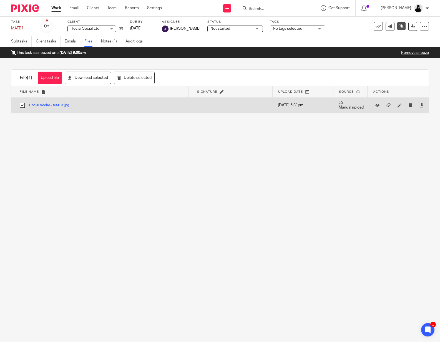
click at [60, 105] on button "Hocial Social - MATB1.jpg" at bounding box center [51, 106] width 44 height 4
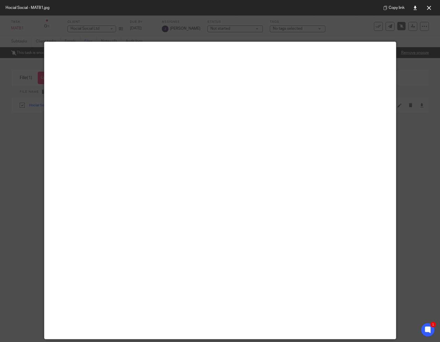
scroll to position [39, 0]
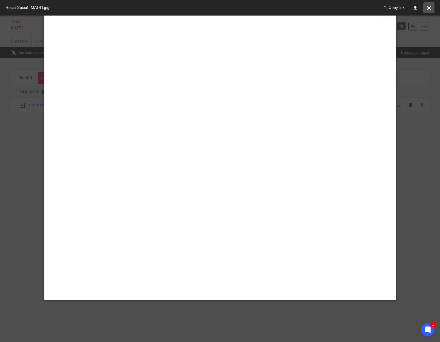
click at [432, 7] on button at bounding box center [428, 7] width 11 height 11
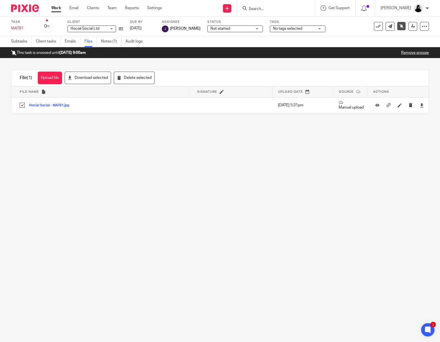
click at [271, 9] on input "Search" at bounding box center [273, 9] width 50 height 5
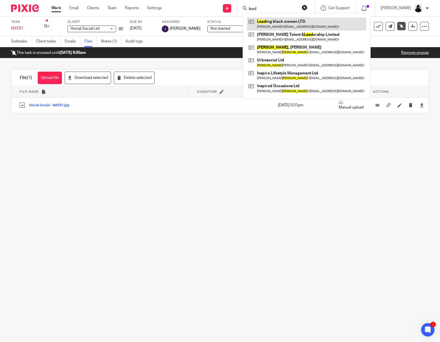
type input "lead"
click at [274, 20] on link at bounding box center [306, 23] width 119 height 13
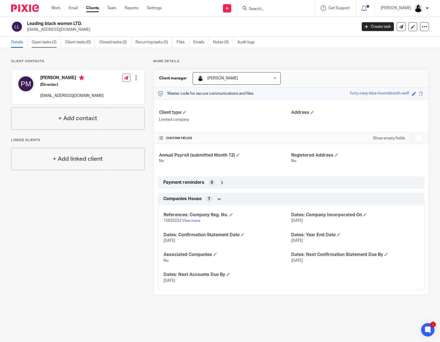
click at [44, 41] on link "Open tasks (2)" at bounding box center [46, 42] width 29 height 11
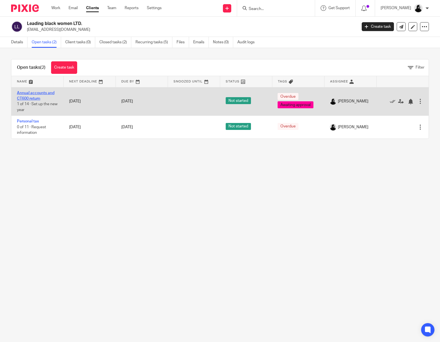
click at [34, 96] on link "Annual accounts and CT600 return" at bounding box center [35, 95] width 37 height 9
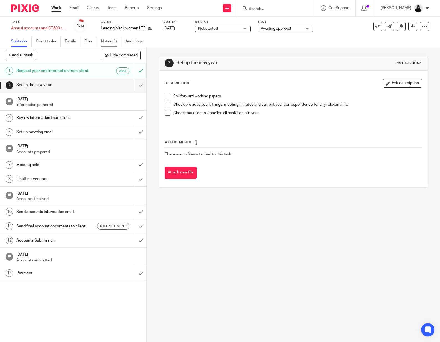
click at [104, 42] on link "Notes (1)" at bounding box center [111, 41] width 20 height 11
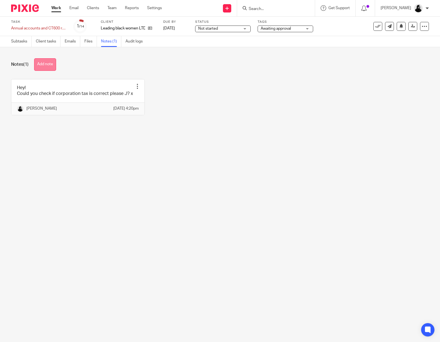
click at [54, 63] on button "Add note" at bounding box center [45, 64] width 22 height 12
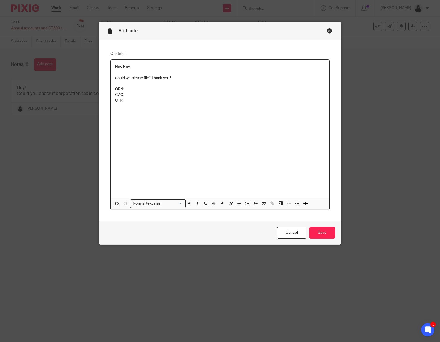
click at [137, 93] on p "CAC:" at bounding box center [220, 95] width 210 height 6
click at [135, 103] on p "UTR:" at bounding box center [220, 101] width 210 height 6
click at [147, 91] on p "CRN:" at bounding box center [220, 90] width 210 height 6
click at [167, 131] on div "Hey Hey, could we please file? Thank you!! CRN: 15835222 CAC: CXVVPF UTR: 32096…" at bounding box center [220, 129] width 219 height 138
click at [157, 165] on div "Hey Hey, could we please file? Thank you!! CRN: 15835222 CAC: CXVVPF UTR: 32096…" at bounding box center [220, 129] width 219 height 138
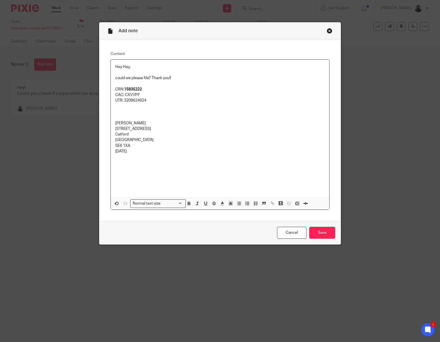
click at [237, 176] on div "Hey Hey, could we please file? Thank you!! CRN: 15835222 CAC: CXVVPF UTR: 32096…" at bounding box center [220, 129] width 219 height 138
click at [332, 238] on input "Save" at bounding box center [322, 233] width 26 height 12
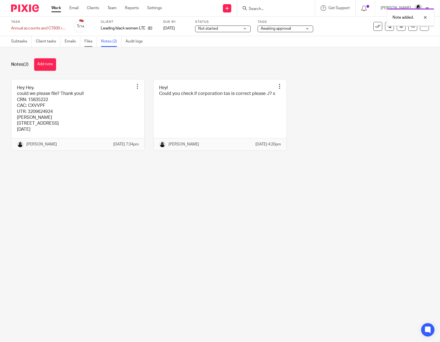
click at [94, 43] on link "Files" at bounding box center [90, 41] width 12 height 11
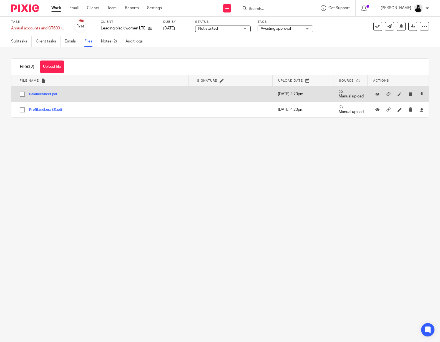
click at [45, 95] on button "BalanceSheet.pdf" at bounding box center [45, 94] width 32 height 4
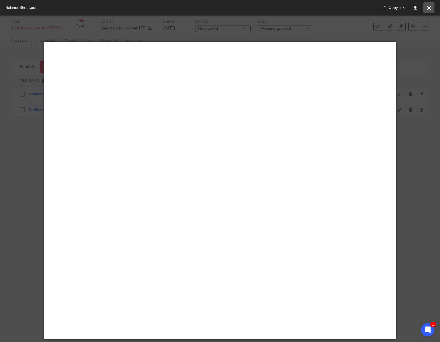
click at [428, 10] on button at bounding box center [428, 7] width 11 height 11
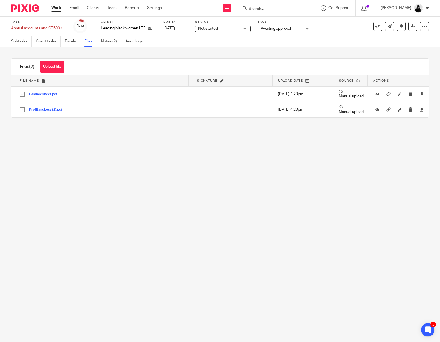
click at [282, 29] on span "Awaiting approval" at bounding box center [276, 29] width 30 height 4
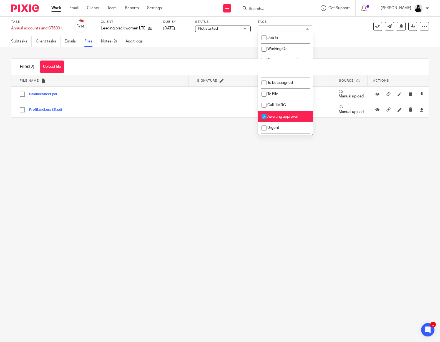
click at [278, 113] on li "Awaiting approval" at bounding box center [285, 116] width 55 height 11
checkbox input "false"
click at [278, 95] on span "To File" at bounding box center [272, 94] width 11 height 4
checkbox input "true"
click at [199, 130] on main "Task Annual accounts and CT600 return Save Annual accounts and CT600 return 1 /…" at bounding box center [220, 171] width 440 height 342
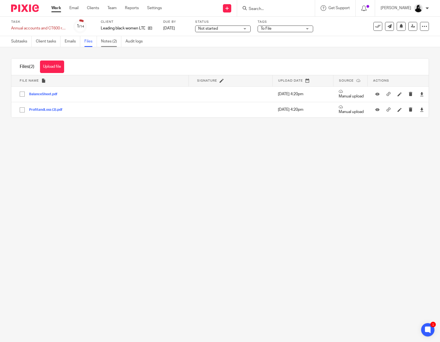
click at [106, 43] on link "Notes (2)" at bounding box center [111, 41] width 20 height 11
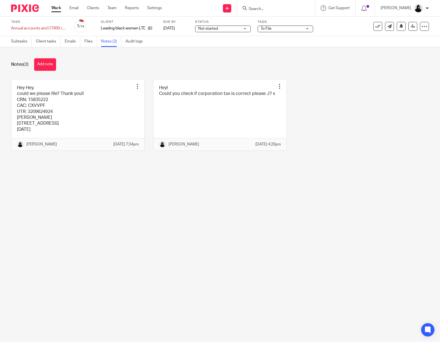
click at [339, 140] on div "Hey Hey, could we please file? Thank you!! CRN: 15835222 CAC: CXVVPF UTR: 32096…" at bounding box center [215, 119] width 426 height 80
click at [408, 32] on div "Task Annual accounts and CT600 return Save Annual accounts and CT600 return 1 /…" at bounding box center [220, 26] width 418 height 13
click at [409, 29] on link at bounding box center [412, 26] width 9 height 9
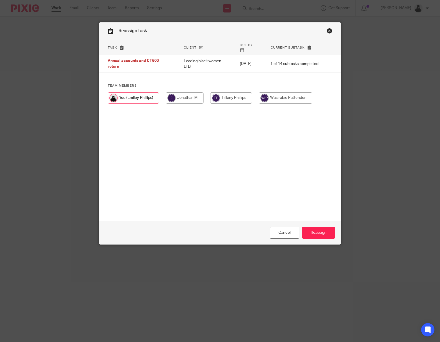
click at [191, 92] on input "radio" at bounding box center [185, 97] width 38 height 11
radio input "true"
click at [312, 229] on input "Reassign" at bounding box center [318, 233] width 33 height 12
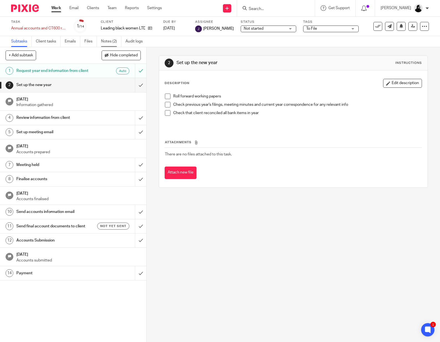
click at [112, 41] on link "Notes (2)" at bounding box center [111, 41] width 20 height 11
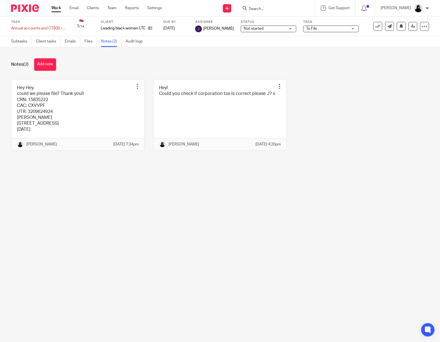
click at [268, 8] on input "Search" at bounding box center [273, 9] width 50 height 5
type input "hocia"
click at [277, 21] on link at bounding box center [281, 21] width 69 height 8
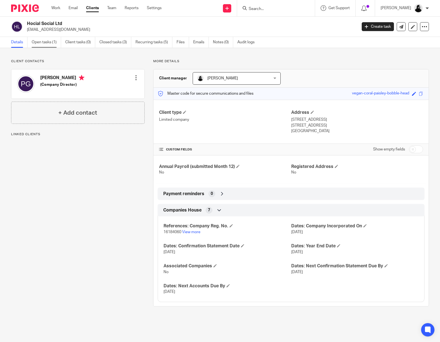
click at [35, 39] on link "Open tasks (1)" at bounding box center [46, 42] width 29 height 11
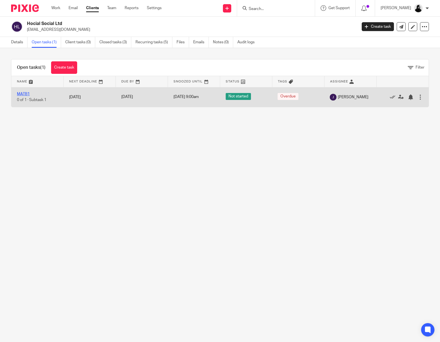
click at [22, 93] on link "MATB1" at bounding box center [23, 94] width 13 height 4
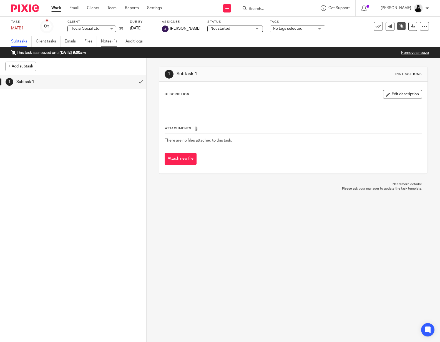
click at [115, 40] on link "Notes (1)" at bounding box center [111, 41] width 20 height 11
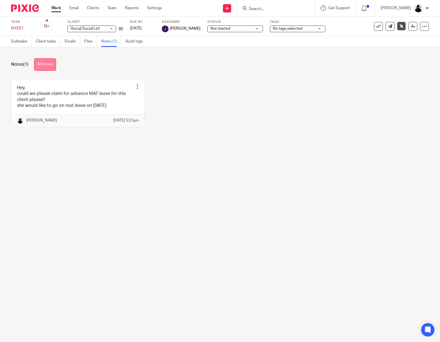
click at [47, 64] on button "Add note" at bounding box center [45, 64] width 22 height 12
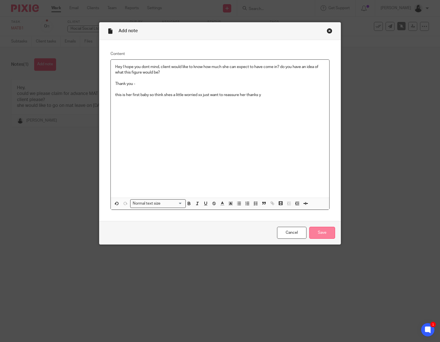
click at [325, 227] on input "Save" at bounding box center [322, 233] width 26 height 12
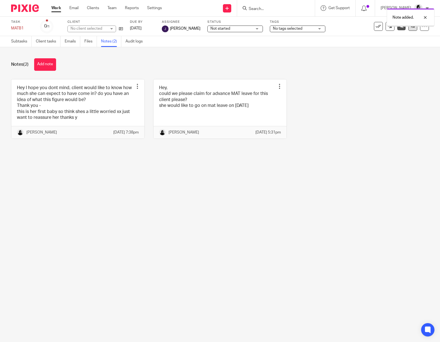
click at [417, 28] on link at bounding box center [412, 26] width 9 height 9
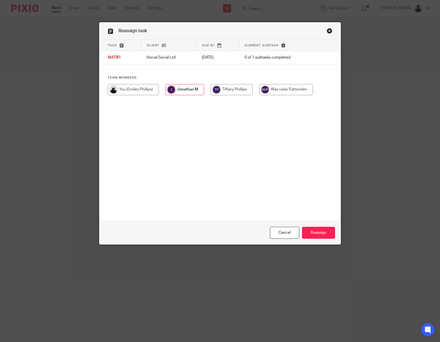
click at [196, 91] on input "radio" at bounding box center [184, 89] width 39 height 11
click at [331, 31] on link "Close this dialog window" at bounding box center [330, 31] width 6 height 7
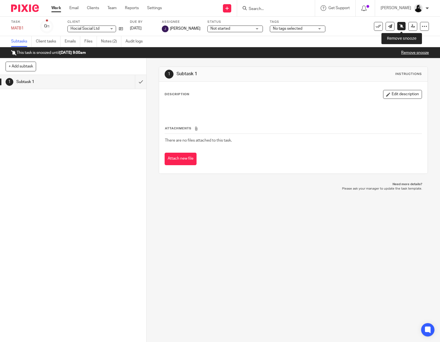
click at [403, 28] on link at bounding box center [401, 26] width 8 height 8
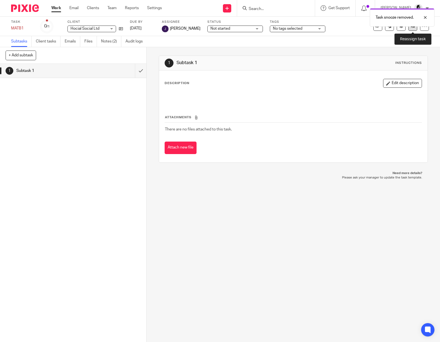
click at [413, 28] on link at bounding box center [412, 26] width 9 height 9
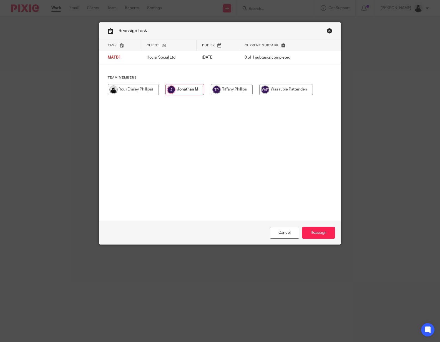
click at [200, 90] on input "radio" at bounding box center [184, 89] width 39 height 11
click at [232, 90] on input "radio" at bounding box center [232, 89] width 42 height 11
radio input "true"
click at [327, 231] on input "Reassign" at bounding box center [318, 233] width 33 height 12
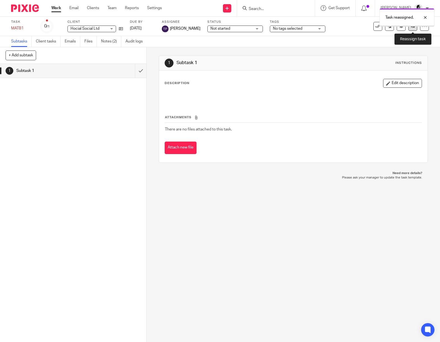
click at [410, 29] on link at bounding box center [412, 26] width 9 height 9
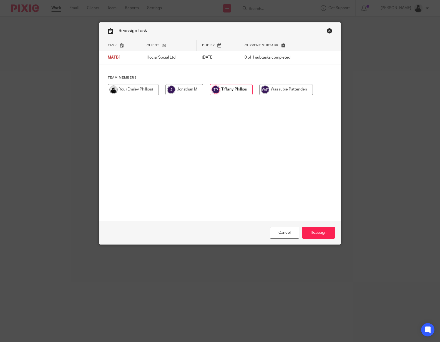
click at [171, 91] on input "radio" at bounding box center [184, 89] width 38 height 11
radio input "true"
click at [325, 237] on input "Reassign" at bounding box center [318, 233] width 33 height 12
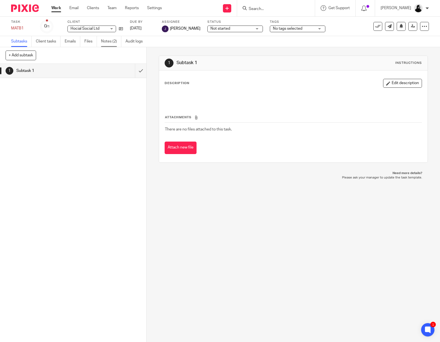
click at [119, 39] on link "Notes (2)" at bounding box center [111, 41] width 20 height 11
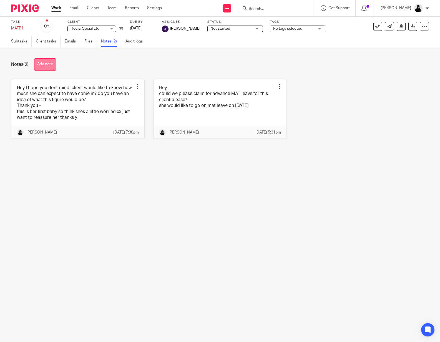
click at [43, 67] on button "Add note" at bounding box center [45, 64] width 22 height 12
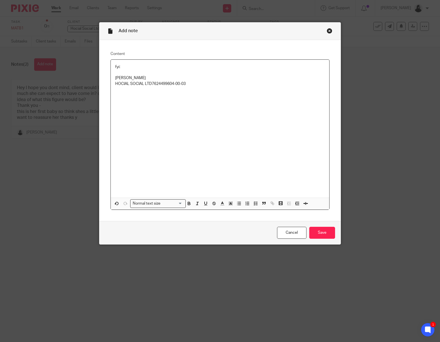
drag, startPoint x: 153, startPoint y: 84, endPoint x: 159, endPoint y: 84, distance: 6.1
click at [153, 84] on p "HOCIAL SOCIAL LTD7624499604-00-03" at bounding box center [220, 84] width 210 height 6
click at [132, 90] on p "7624499604-00-03" at bounding box center [220, 90] width 210 height 6
click at [326, 235] on input "Save" at bounding box center [322, 233] width 26 height 12
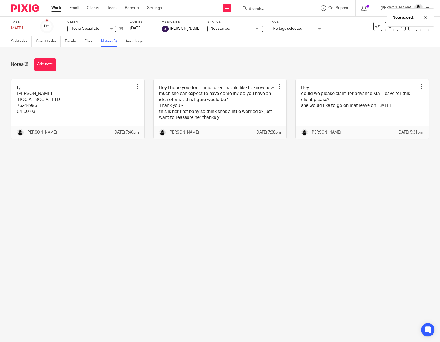
click at [326, 235] on main "Task MATB1 Save MATB1 0 /1 Client Hocial Social Ltd Hocial Social Ltd No client…" at bounding box center [220, 171] width 440 height 342
